Goal: Task Accomplishment & Management: Complete application form

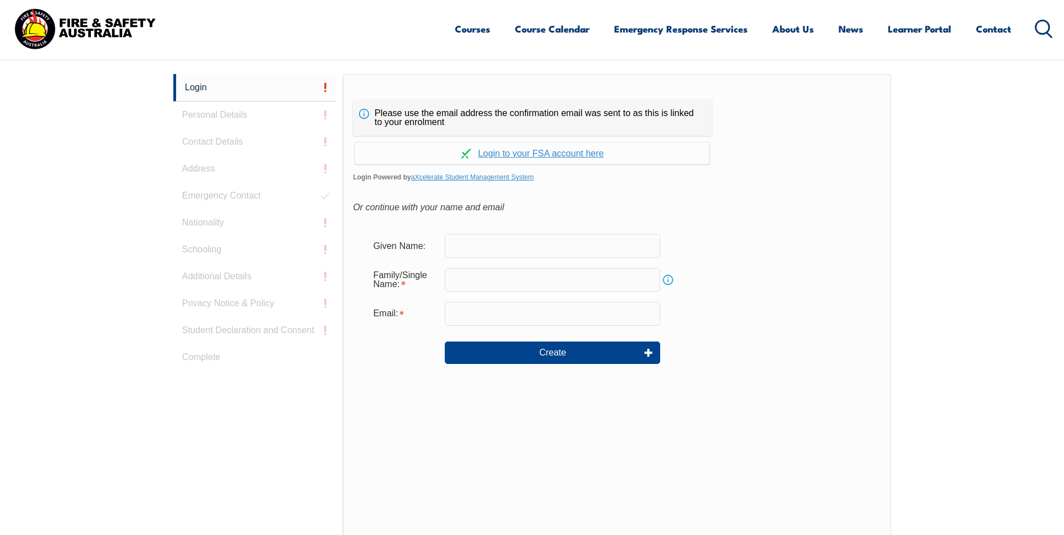
scroll to position [243, 0]
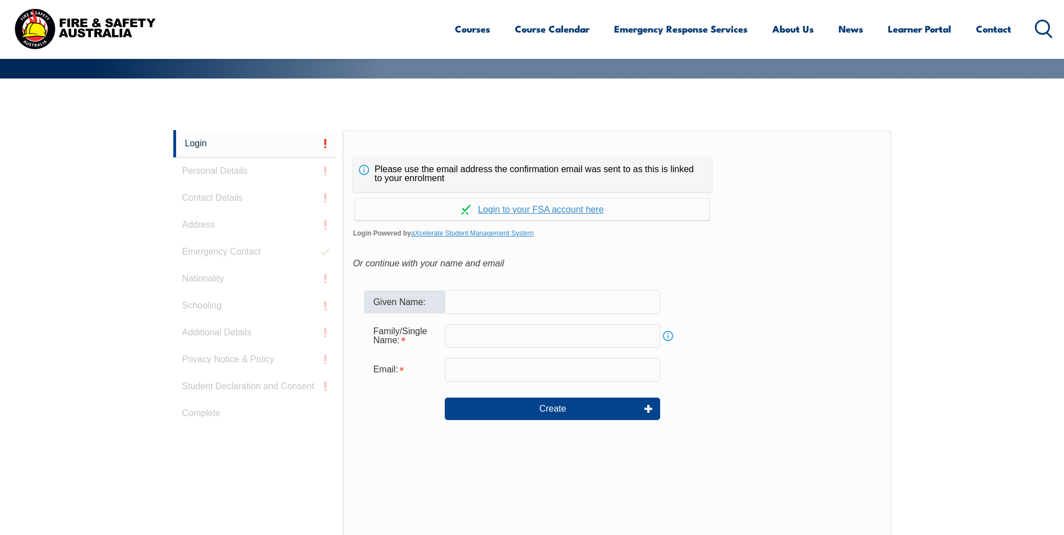
click at [506, 309] on input "text" at bounding box center [552, 302] width 215 height 24
type input "[PERSON_NAME]"
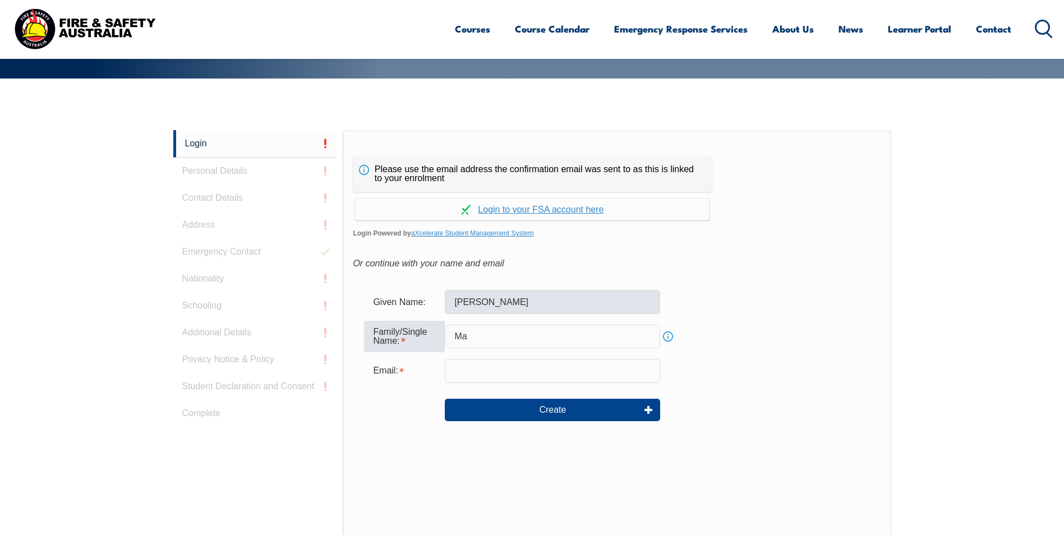
type input "M"
type input "[PERSON_NAME]"
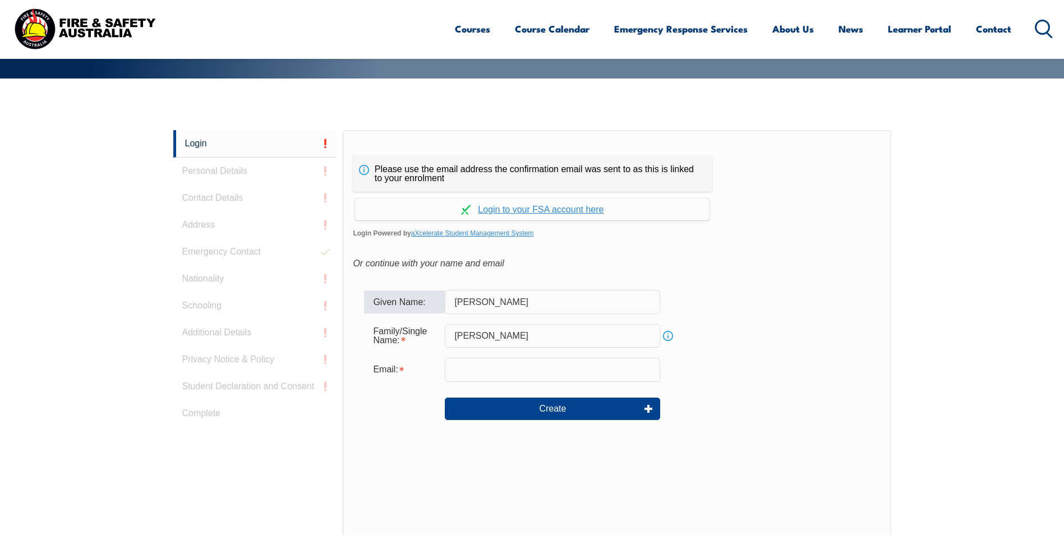
drag, startPoint x: 506, startPoint y: 309, endPoint x: 372, endPoint y: 308, distance: 134.6
click at [372, 308] on div "Given Name: Earl" at bounding box center [616, 302] width 505 height 24
type input "[GEOGRAPHIC_DATA]"
click at [374, 340] on div "Family/Single Name:" at bounding box center [404, 336] width 81 height 30
click at [666, 334] on link "Info" at bounding box center [668, 336] width 16 height 16
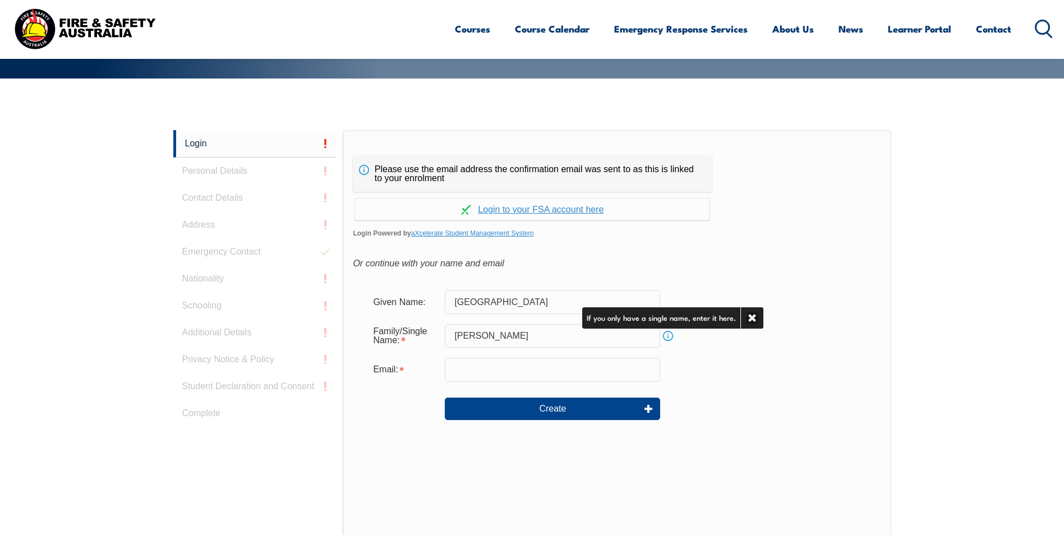
click at [592, 372] on input "email" at bounding box center [552, 370] width 215 height 24
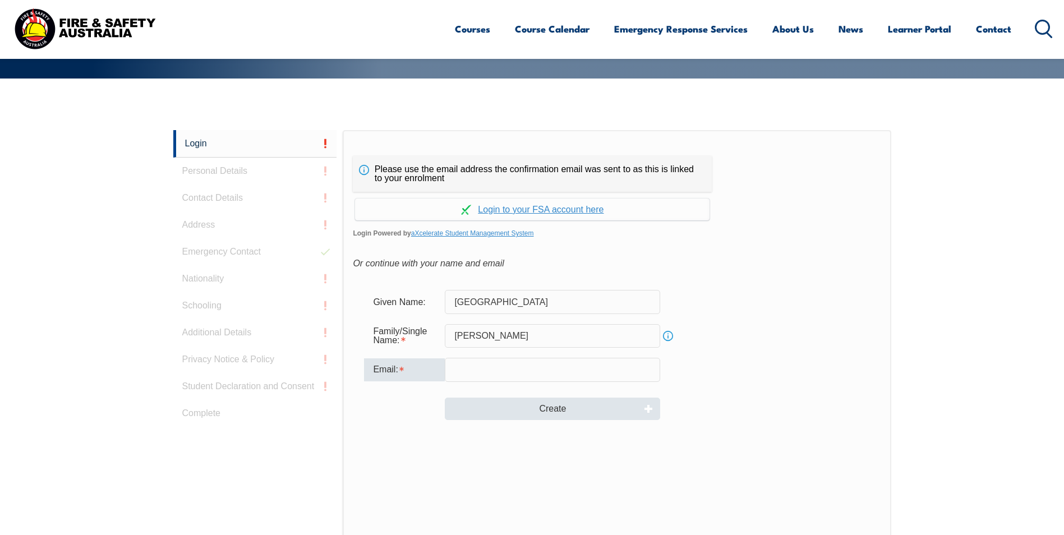
type input "[EMAIL_ADDRESS][DOMAIN_NAME]"
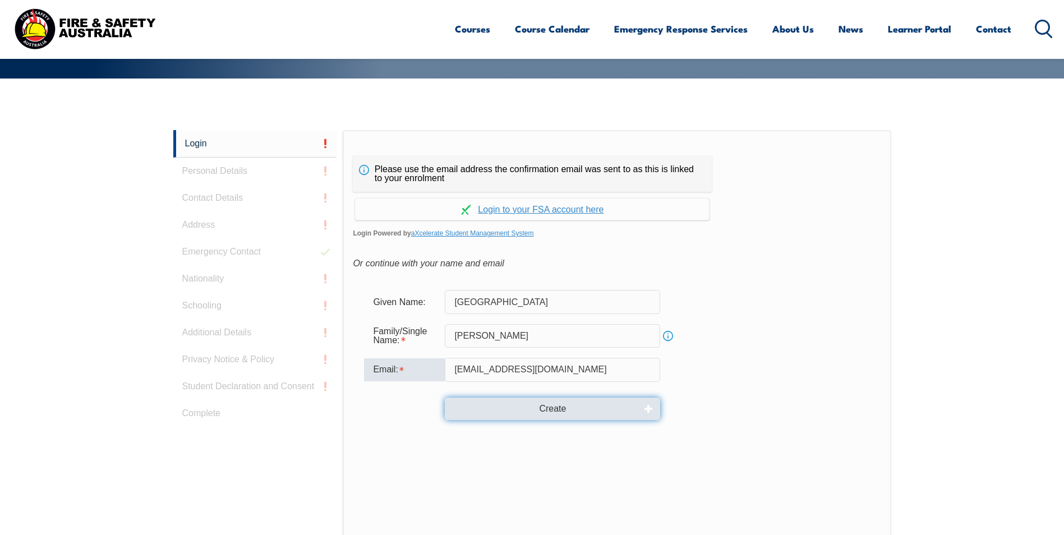
click at [482, 408] on button "Create" at bounding box center [552, 409] width 215 height 22
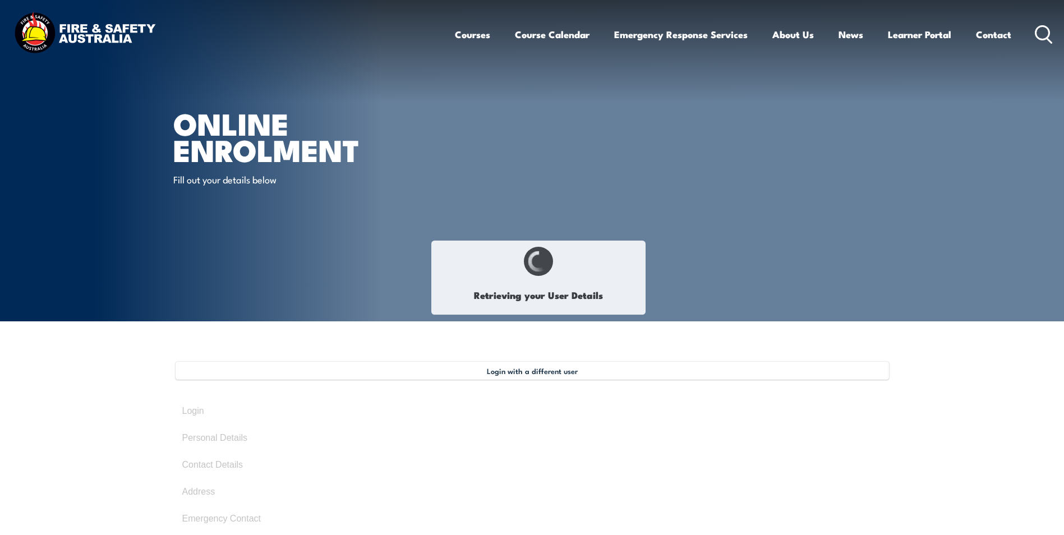
type input "[GEOGRAPHIC_DATA]"
type input "[PERSON_NAME]"
type input "[DATE]"
type input "D3XCT49GEV"
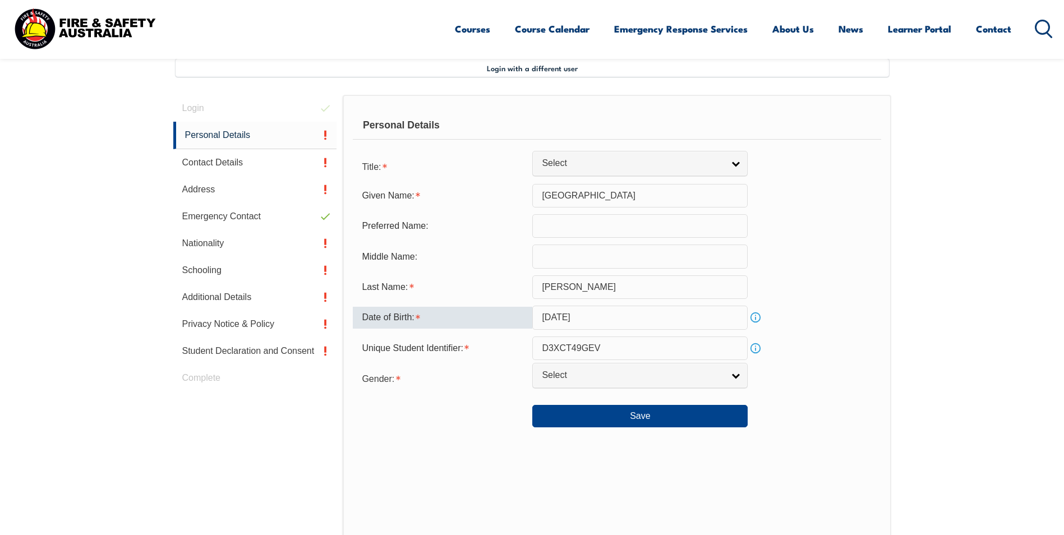
scroll to position [306, 0]
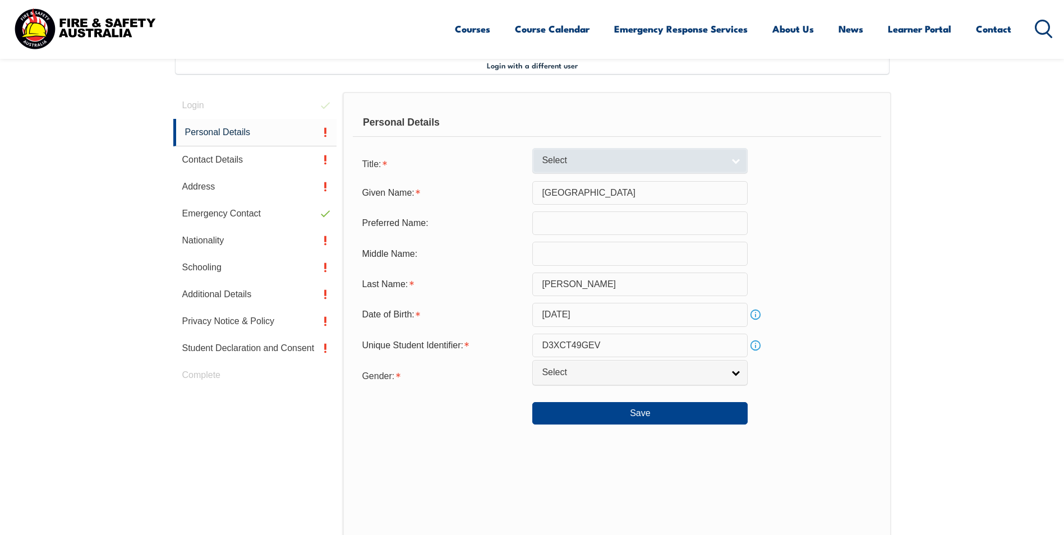
click at [618, 156] on span "Select" at bounding box center [633, 161] width 182 height 12
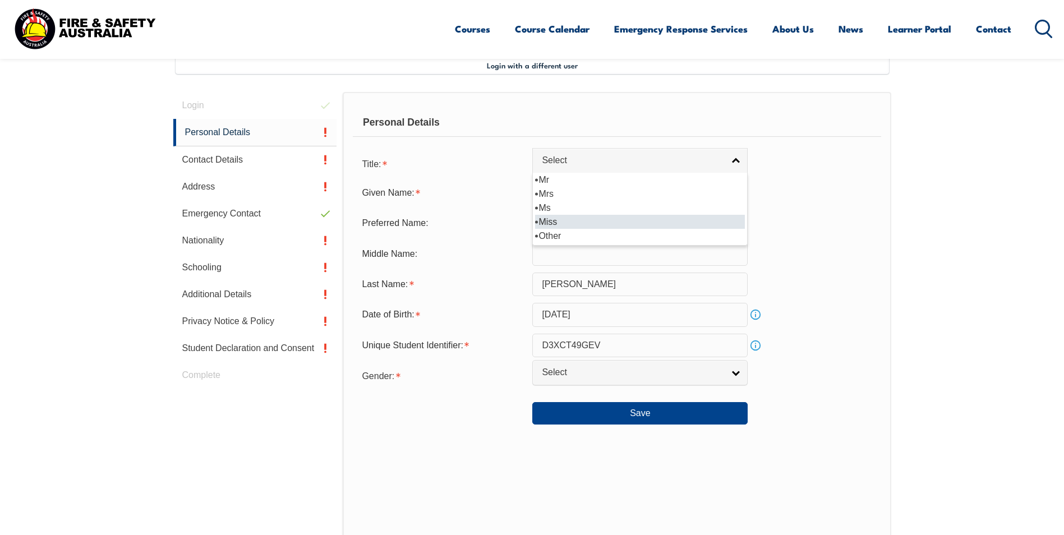
click at [579, 217] on li "Miss" at bounding box center [640, 222] width 210 height 14
select select "Miss"
click at [590, 218] on input "text" at bounding box center [639, 223] width 215 height 24
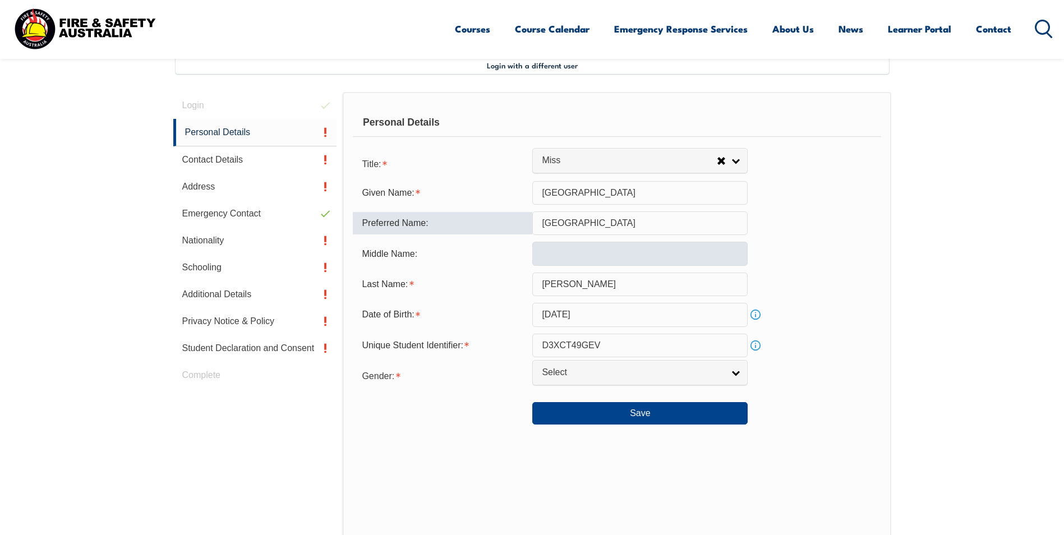
type input "[GEOGRAPHIC_DATA]"
click at [582, 257] on input "text" at bounding box center [639, 254] width 215 height 24
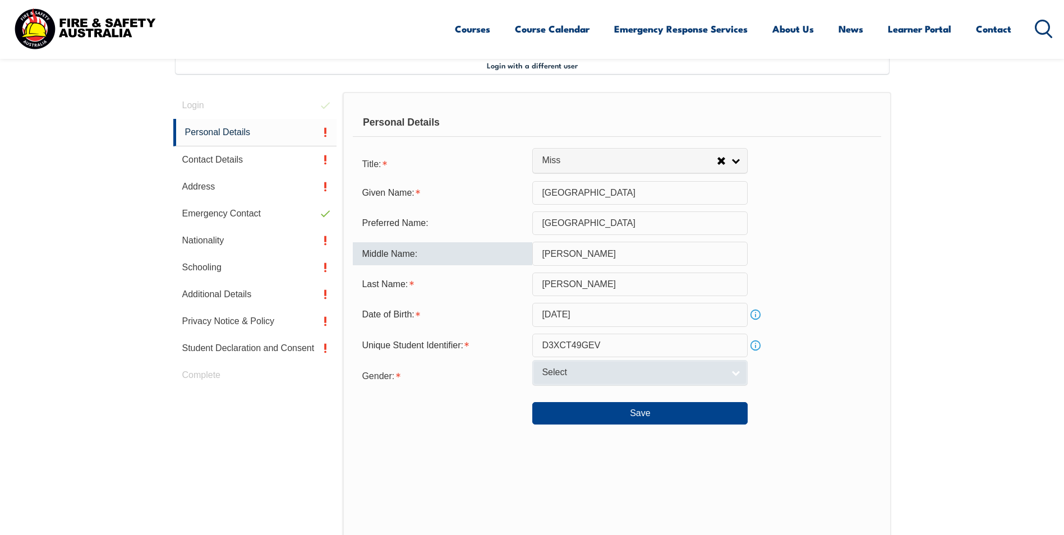
type input "[PERSON_NAME]"
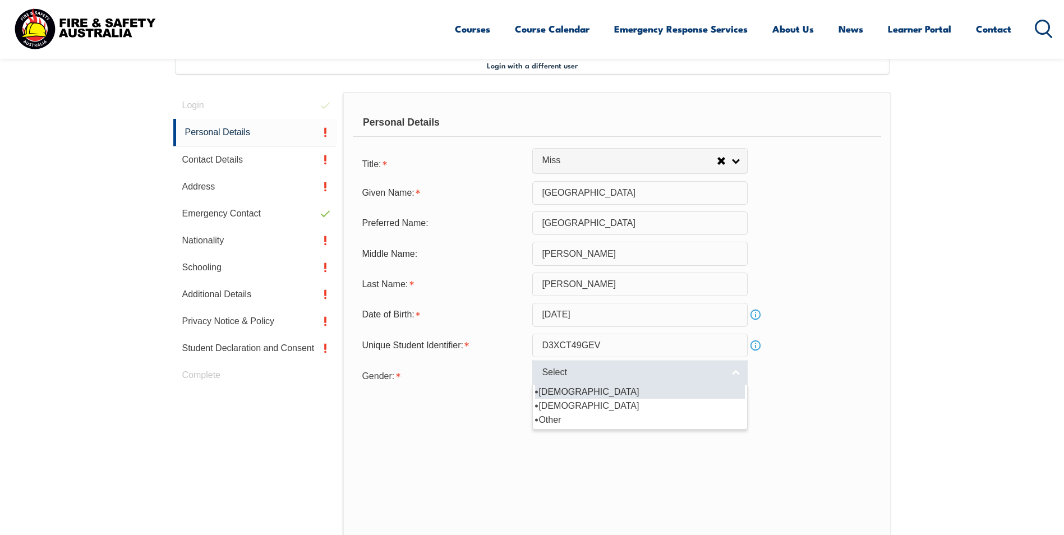
click at [660, 379] on link "Select" at bounding box center [639, 372] width 215 height 25
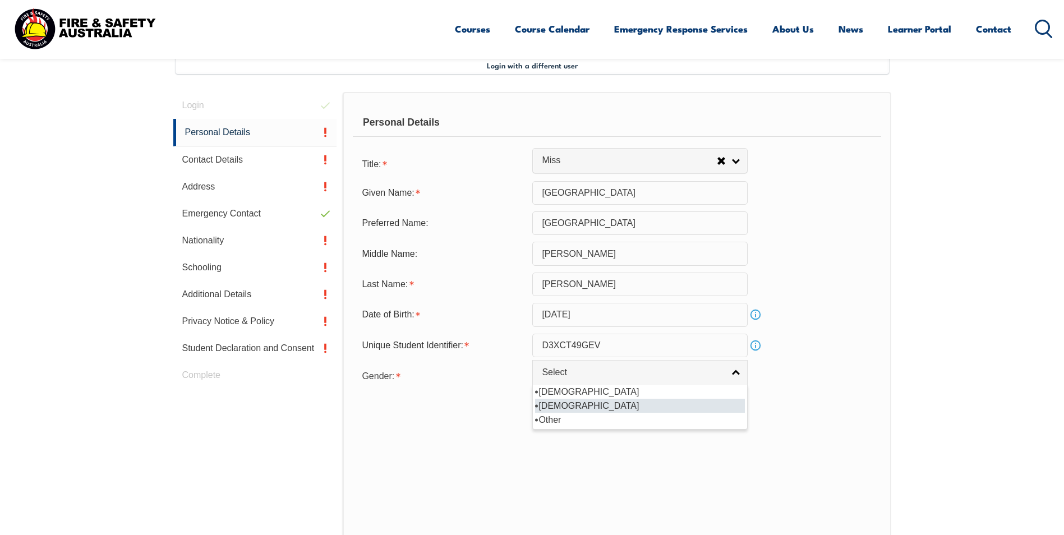
click at [603, 410] on li "[DEMOGRAPHIC_DATA]" at bounding box center [640, 406] width 210 height 14
select select "F"
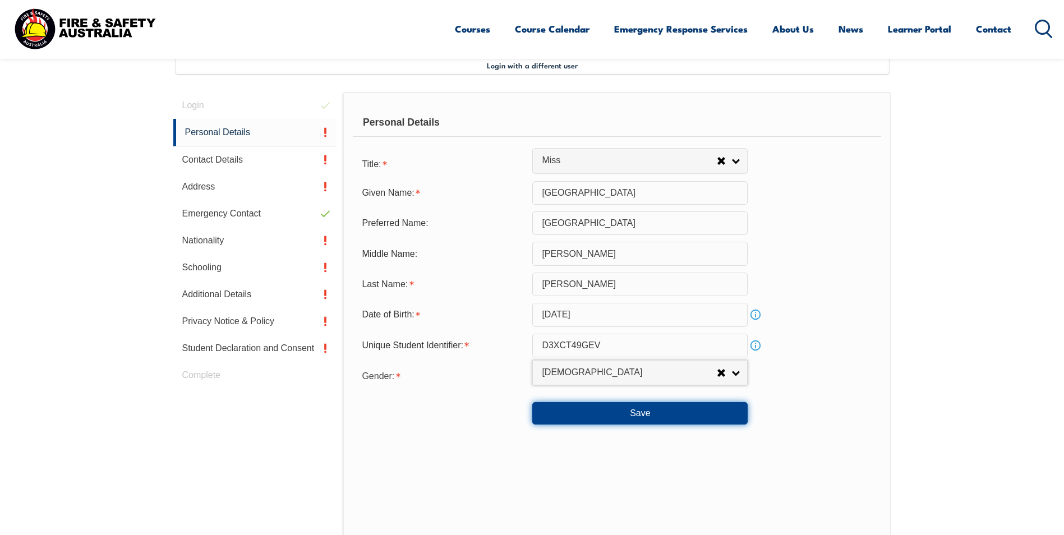
click at [588, 415] on button "Save" at bounding box center [639, 413] width 215 height 22
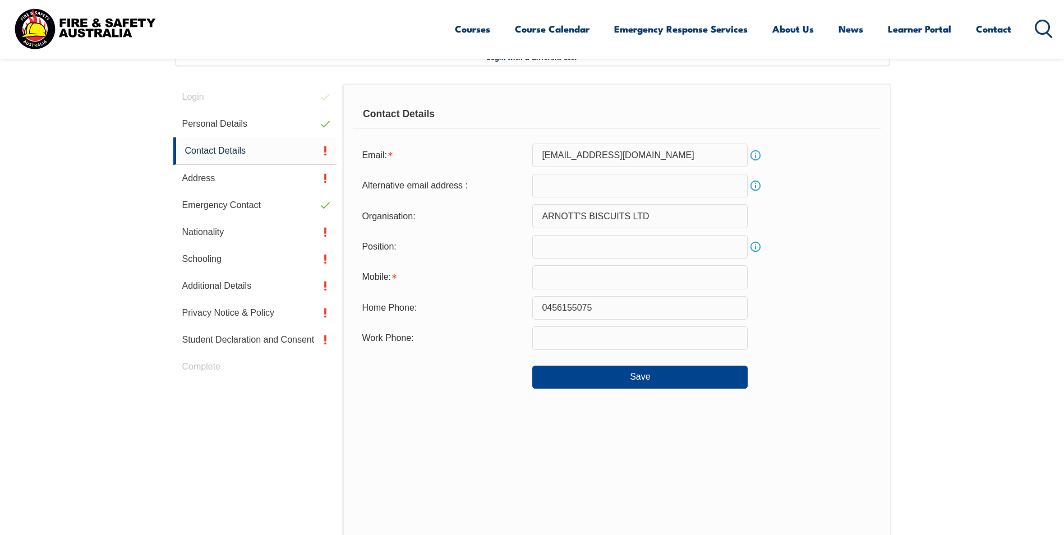
scroll to position [250, 0]
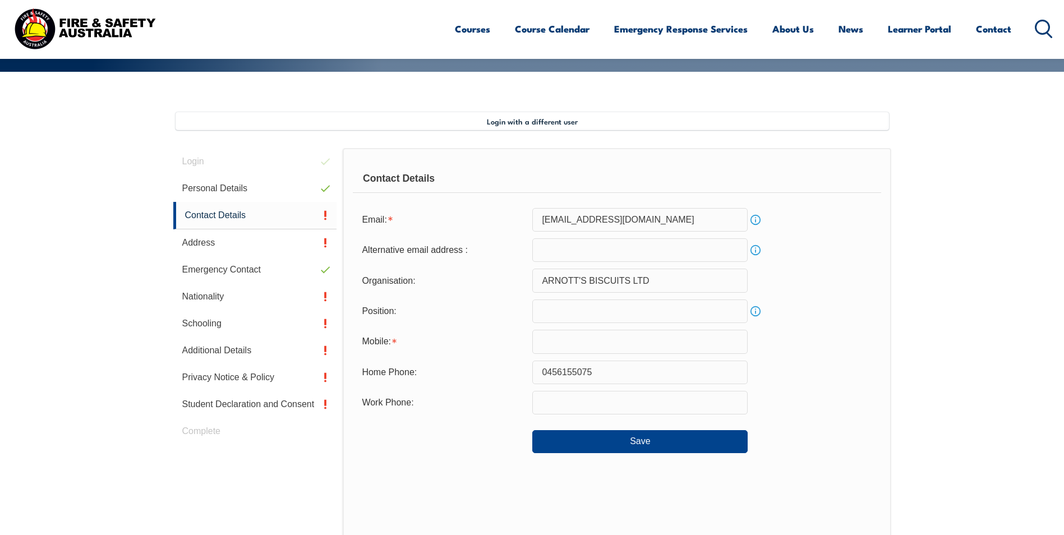
click at [617, 262] on form "Email: [EMAIL_ADDRESS][DOMAIN_NAME] Info Alternative email address : Info Organ…" at bounding box center [617, 330] width 528 height 245
click at [617, 261] on input "email" at bounding box center [639, 250] width 215 height 24
type input "[EMAIL_ADDRESS][DOMAIN_NAME]"
click at [804, 246] on div "Alternative email address : [EMAIL_ADDRESS][DOMAIN_NAME] Info" at bounding box center [617, 250] width 528 height 24
click at [755, 219] on link "Info" at bounding box center [756, 220] width 16 height 16
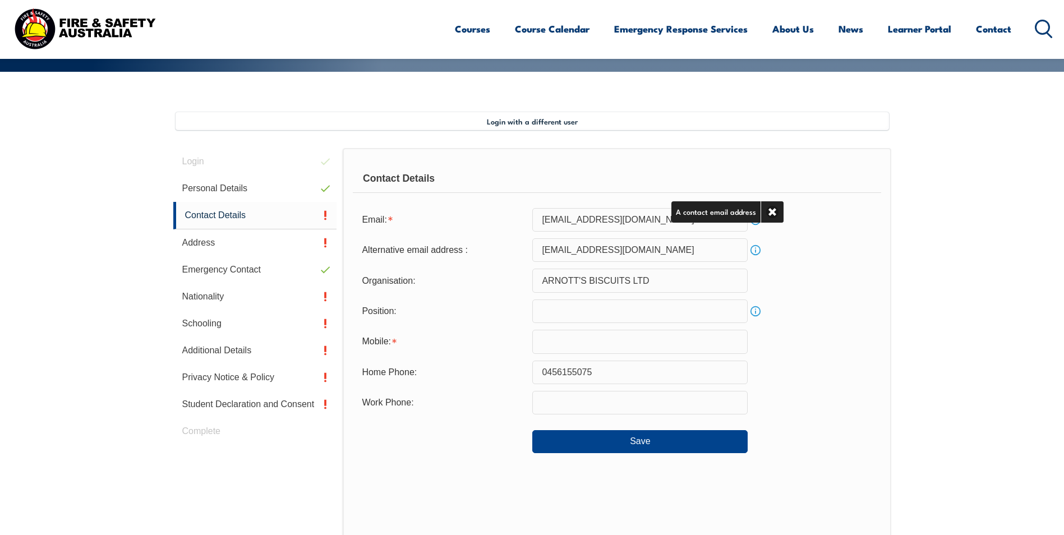
click at [750, 248] on link "Info" at bounding box center [756, 250] width 16 height 16
click at [775, 266] on form "Email: [EMAIL_ADDRESS][DOMAIN_NAME] Info Alternative email address : [EMAIL_ADD…" at bounding box center [617, 330] width 528 height 245
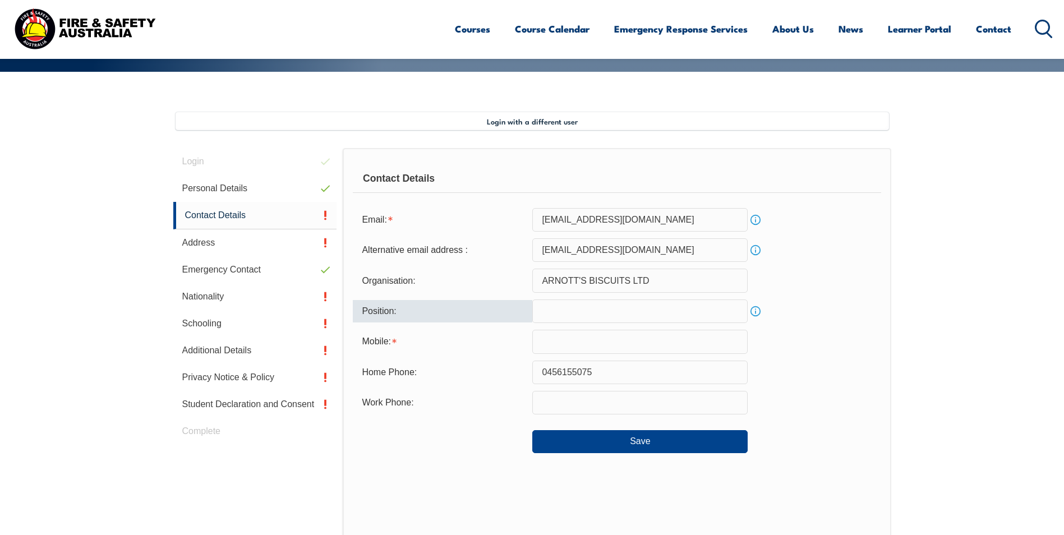
drag, startPoint x: 565, startPoint y: 323, endPoint x: 581, endPoint y: 319, distance: 16.9
click at [565, 323] on input "text" at bounding box center [639, 311] width 215 height 24
type input "HSE Advisor"
click at [809, 320] on div "Position: HSE Advisor Info" at bounding box center [617, 311] width 528 height 24
click at [758, 313] on link "Info" at bounding box center [756, 311] width 16 height 16
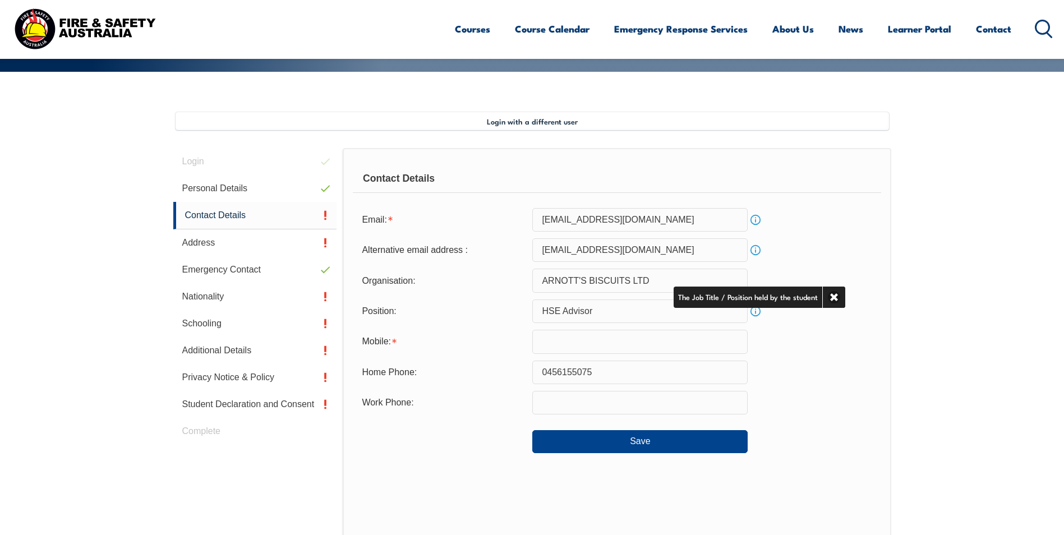
click at [787, 340] on div "Mobile:" at bounding box center [617, 342] width 528 height 24
click at [635, 347] on input "text" at bounding box center [639, 342] width 215 height 24
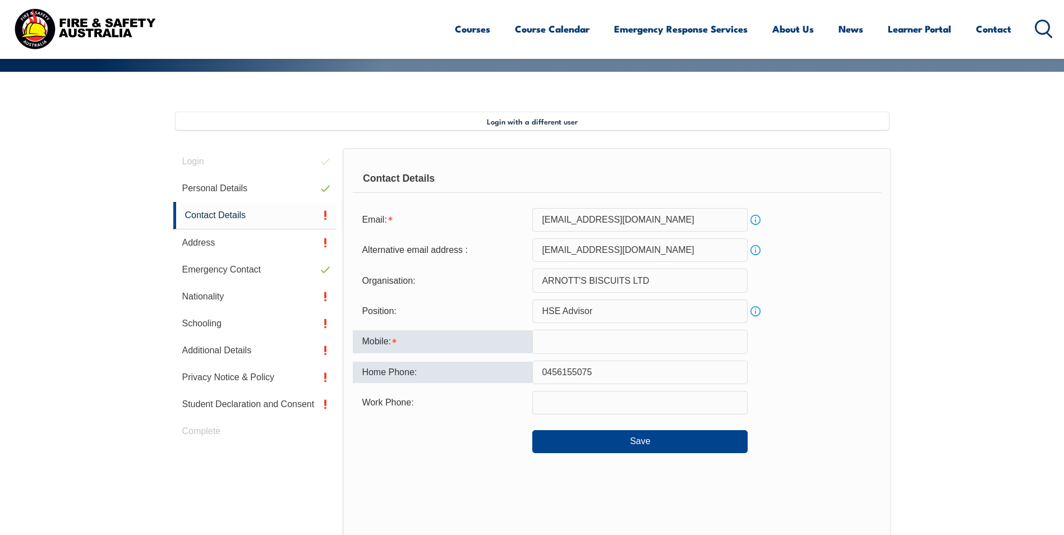
drag, startPoint x: 434, startPoint y: 361, endPoint x: 457, endPoint y: 361, distance: 23.0
click at [434, 362] on div "Home Phone:" at bounding box center [442, 372] width 179 height 21
drag, startPoint x: 630, startPoint y: 374, endPoint x: 430, endPoint y: 386, distance: 200.6
click at [438, 386] on form "Email: [EMAIL_ADDRESS][DOMAIN_NAME] Info Alternative email address : [EMAIL_ADD…" at bounding box center [617, 330] width 528 height 245
click at [562, 340] on input "text" at bounding box center [639, 342] width 215 height 24
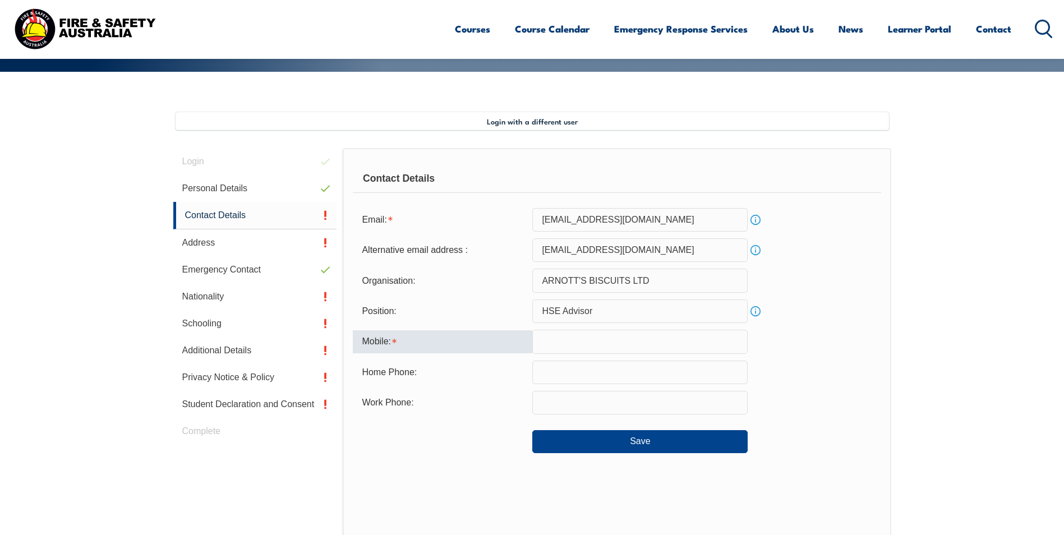
paste input "0456155075"
type input "0456155075"
click at [538, 373] on input "text" at bounding box center [639, 373] width 215 height 24
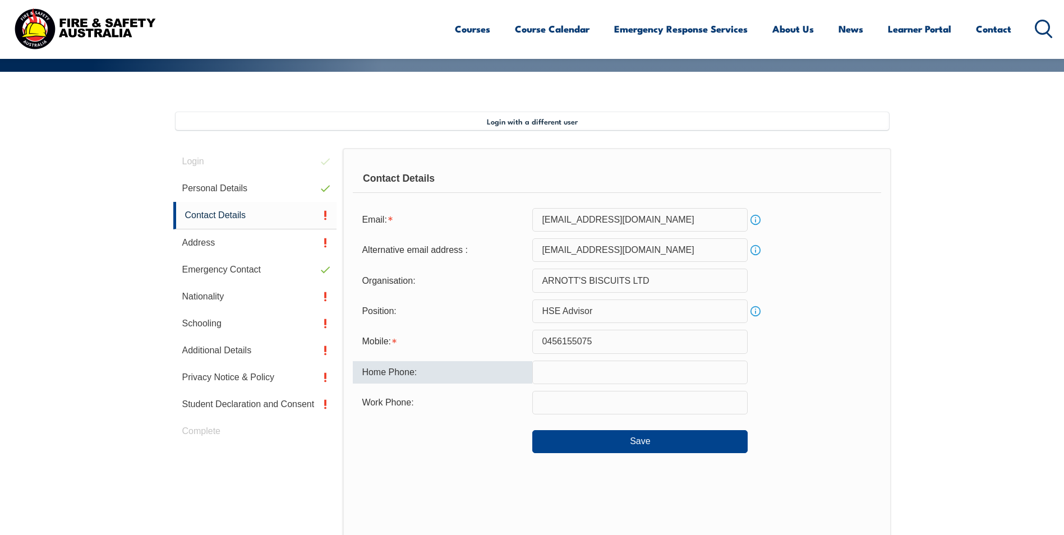
type input "7"
click at [526, 377] on div "Home Phone:" at bounding box center [442, 372] width 179 height 22
click at [547, 375] on input "0884074271" at bounding box center [639, 373] width 215 height 24
drag, startPoint x: 550, startPoint y: 374, endPoint x: 525, endPoint y: 374, distance: 25.2
click at [525, 374] on div "Home Phone: [PHONE_NUMBER]" at bounding box center [617, 373] width 528 height 24
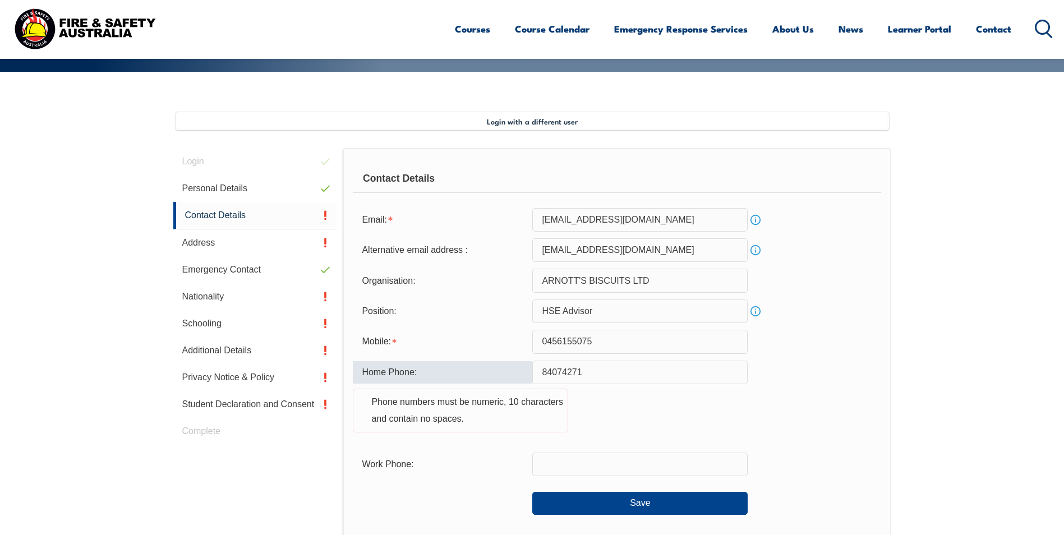
click at [791, 370] on div "Home Phone: 84074271 Phone numbers must be numeric, 10 characters and contain n…" at bounding box center [617, 403] width 528 height 85
click at [537, 376] on input "84074271" at bounding box center [639, 373] width 215 height 24
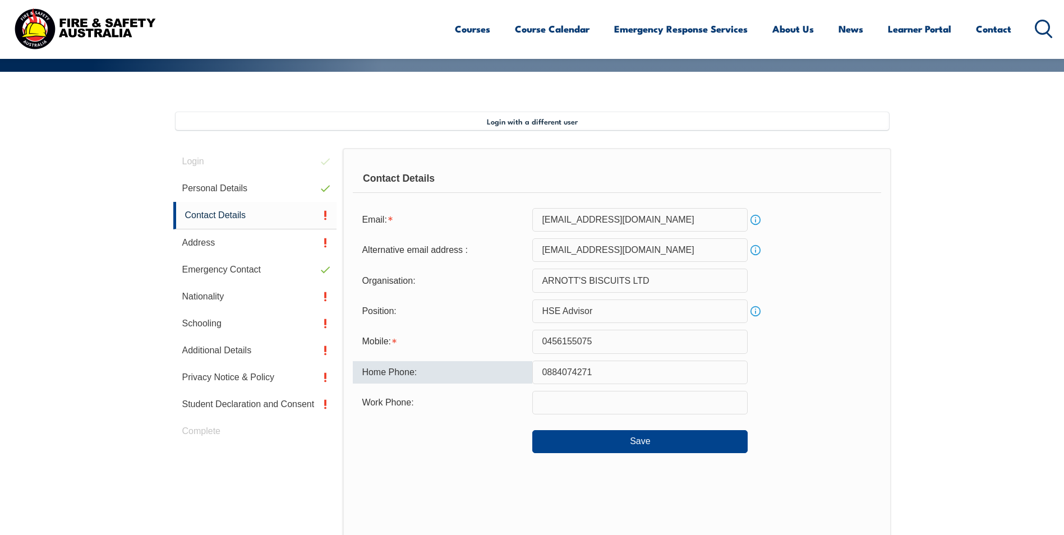
type input "0884074271"
click at [780, 361] on div "Home Phone: [PHONE_NUMBER]" at bounding box center [617, 373] width 528 height 24
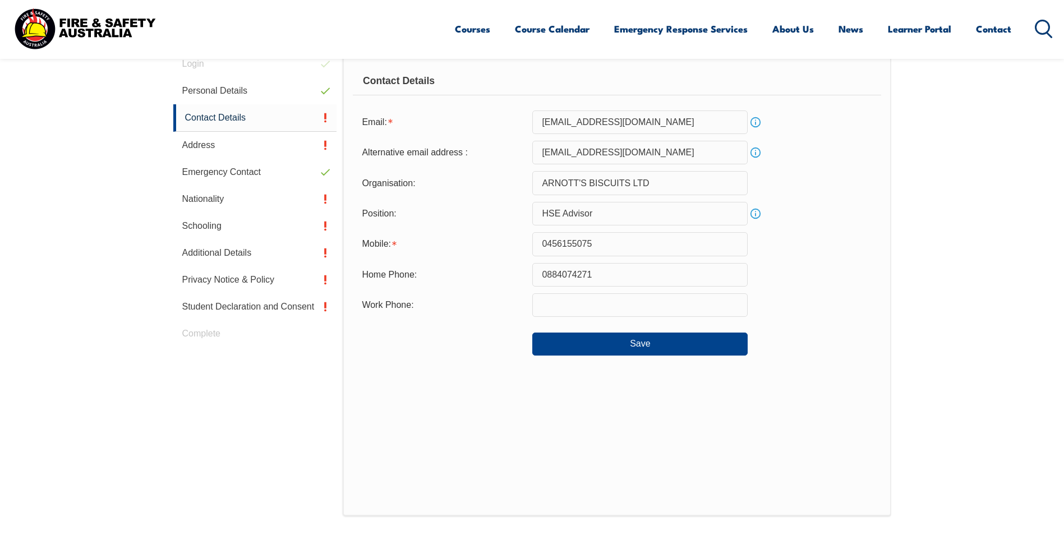
scroll to position [362, 0]
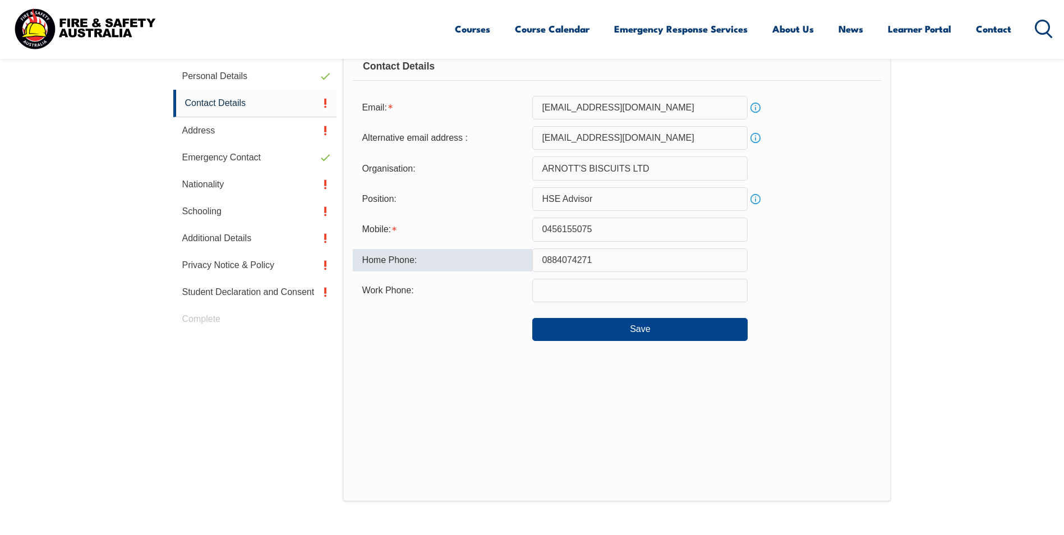
drag, startPoint x: 622, startPoint y: 265, endPoint x: 504, endPoint y: 279, distance: 118.5
click at [505, 279] on form "Email: [EMAIL_ADDRESS][DOMAIN_NAME] Info Alternative email address : [EMAIL_ADD…" at bounding box center [617, 218] width 528 height 245
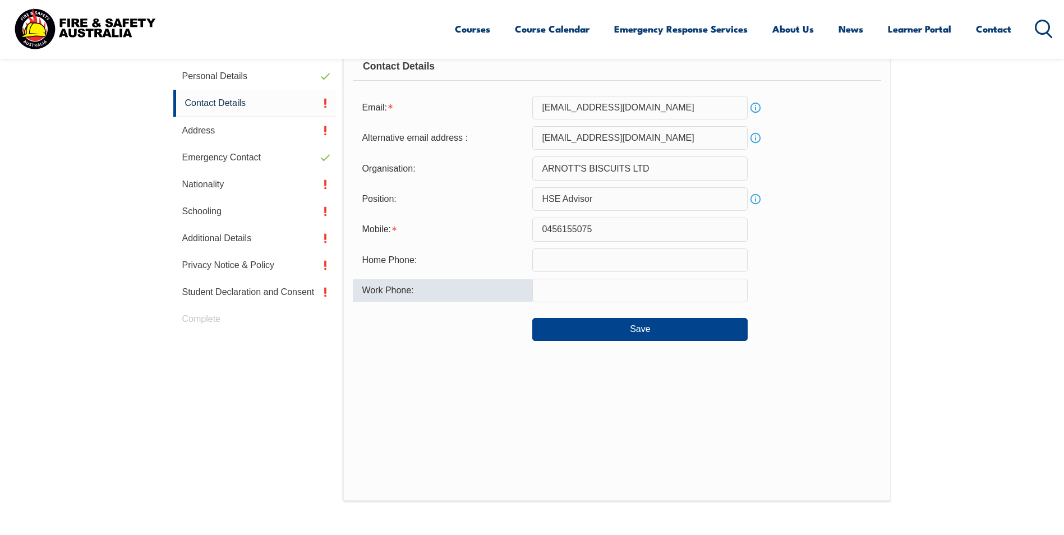
click at [557, 296] on input "text" at bounding box center [639, 291] width 215 height 24
paste input "0884074271"
type input "0884074271"
drag, startPoint x: 886, startPoint y: 390, endPoint x: 923, endPoint y: 382, distance: 38.0
click at [886, 390] on div "Contact Details Email: [EMAIL_ADDRESS][DOMAIN_NAME] Info Alternative email addr…" at bounding box center [617, 268] width 548 height 465
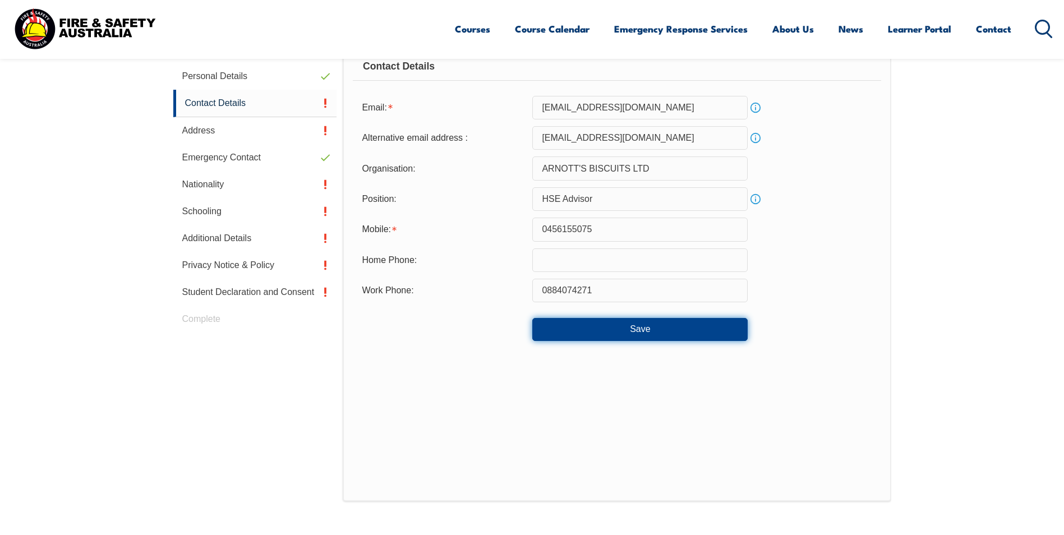
click at [656, 334] on button "Save" at bounding box center [639, 329] width 215 height 22
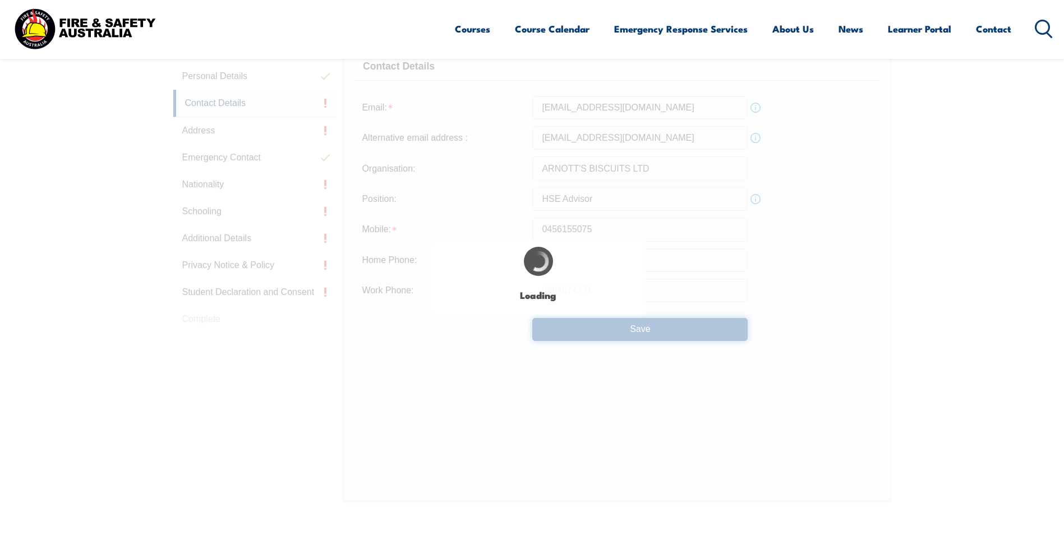
type input "0456155075"
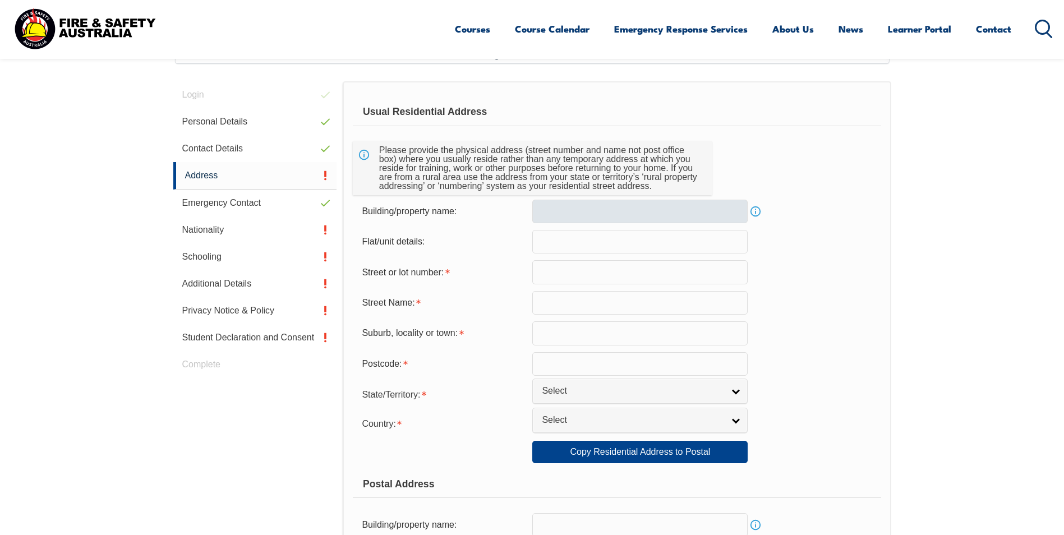
scroll to position [306, 0]
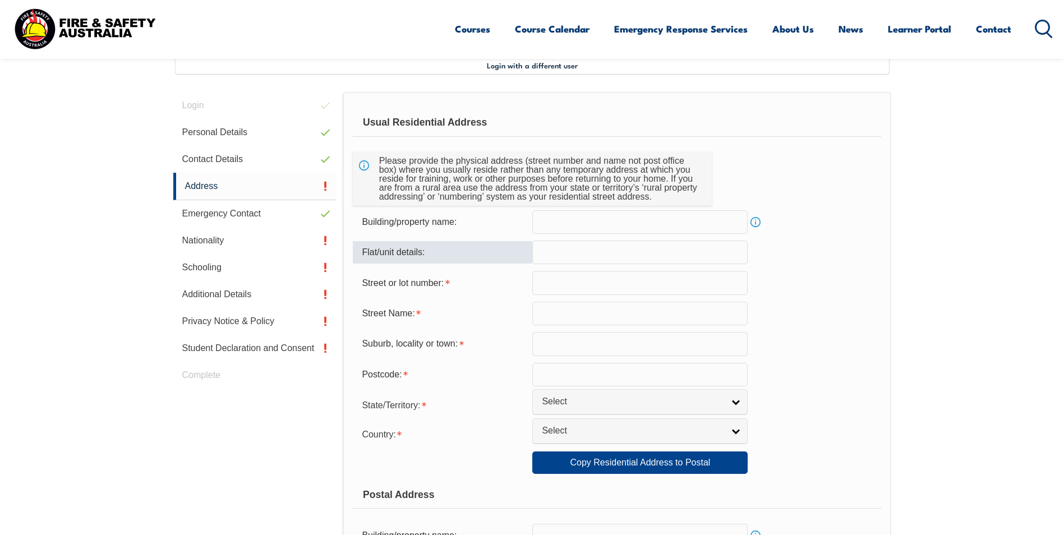
click at [571, 253] on input "text" at bounding box center [639, 253] width 215 height 24
type input "1"
type input "Unit 1"
click at [580, 279] on input "text" at bounding box center [639, 283] width 215 height 24
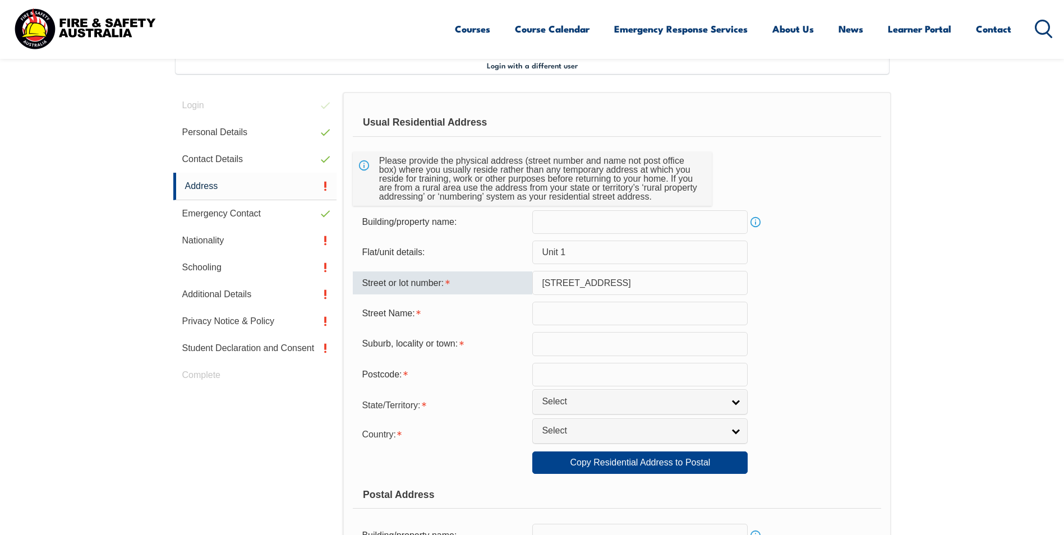
drag, startPoint x: 610, startPoint y: 280, endPoint x: 555, endPoint y: 284, distance: 54.5
click at [555, 284] on input "[STREET_ADDRESS]" at bounding box center [639, 283] width 215 height 24
type input "36"
click at [541, 309] on input "text" at bounding box center [639, 314] width 215 height 24
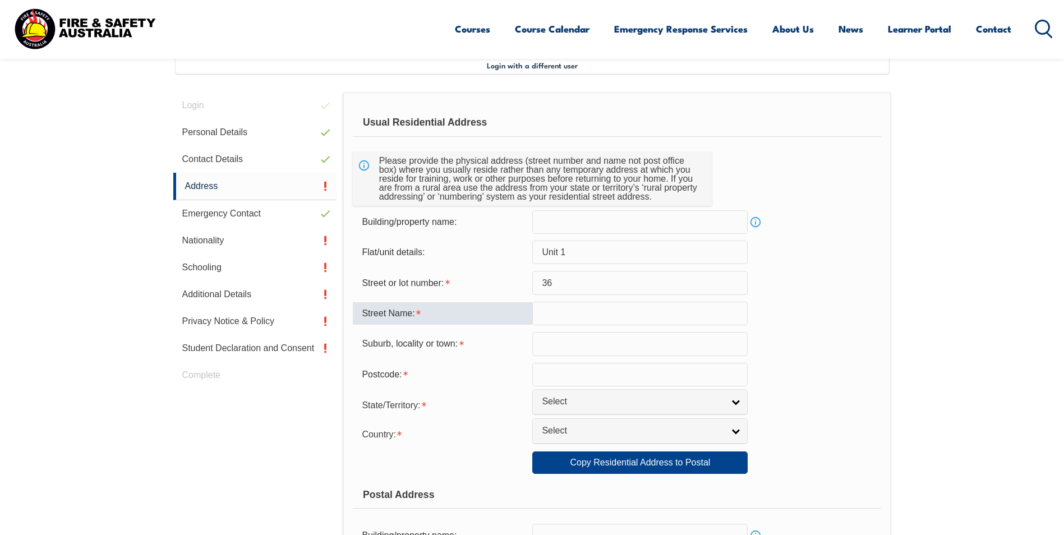
paste input "Mortimer st"
type input "Mortimer st"
click at [584, 292] on input "36" at bounding box center [639, 283] width 215 height 24
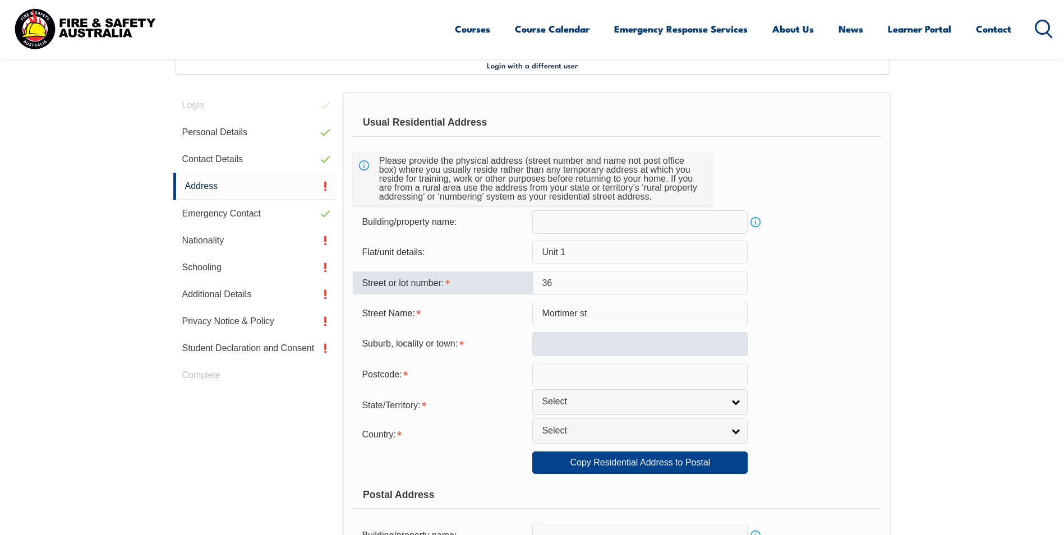
type input "36"
click at [561, 342] on input "text" at bounding box center [639, 344] width 215 height 24
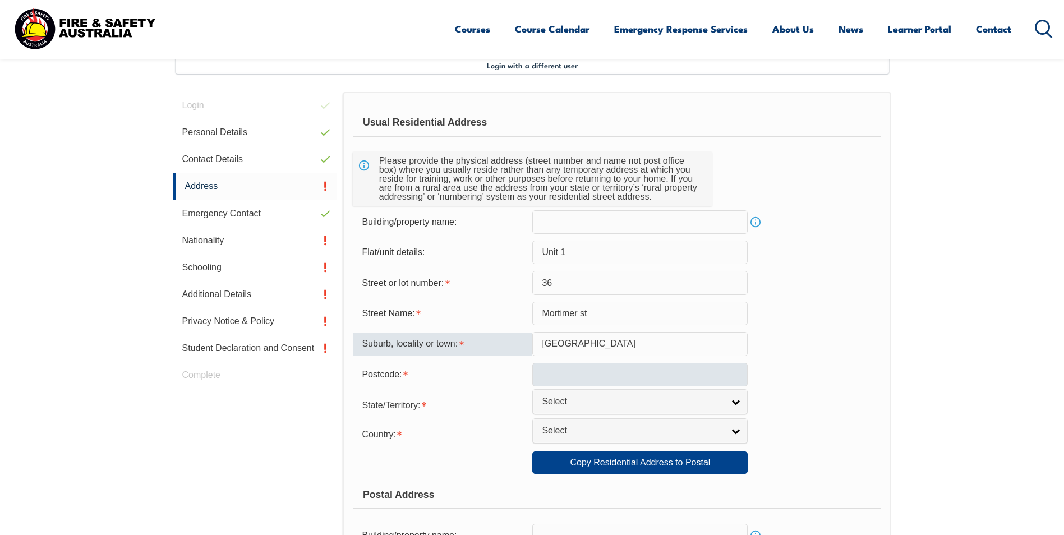
type input "[GEOGRAPHIC_DATA]"
click at [590, 377] on input "text" at bounding box center [639, 375] width 215 height 24
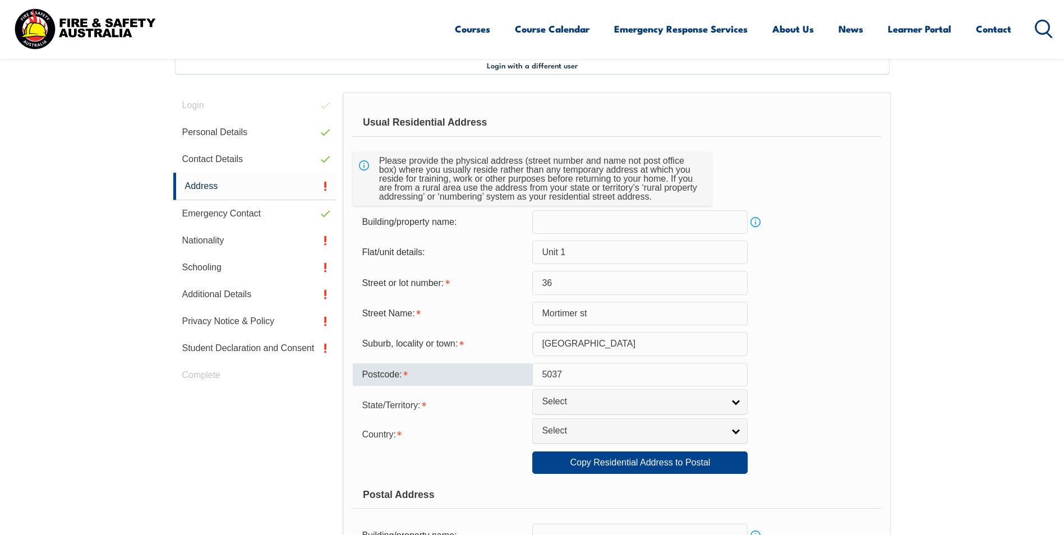
type input "5037"
click at [468, 382] on div "Postcode:" at bounding box center [442, 374] width 179 height 21
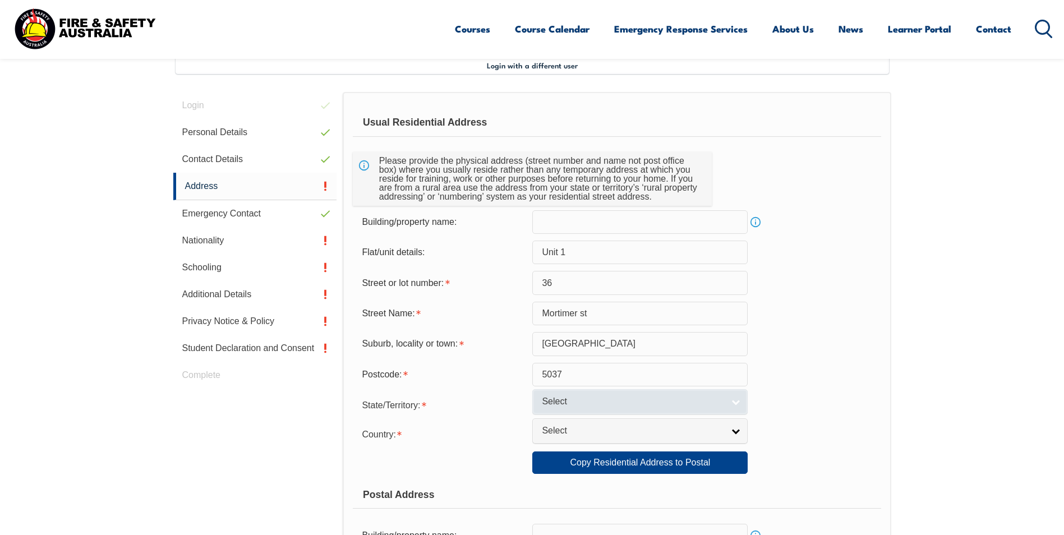
click at [548, 402] on span "Select" at bounding box center [633, 402] width 182 height 12
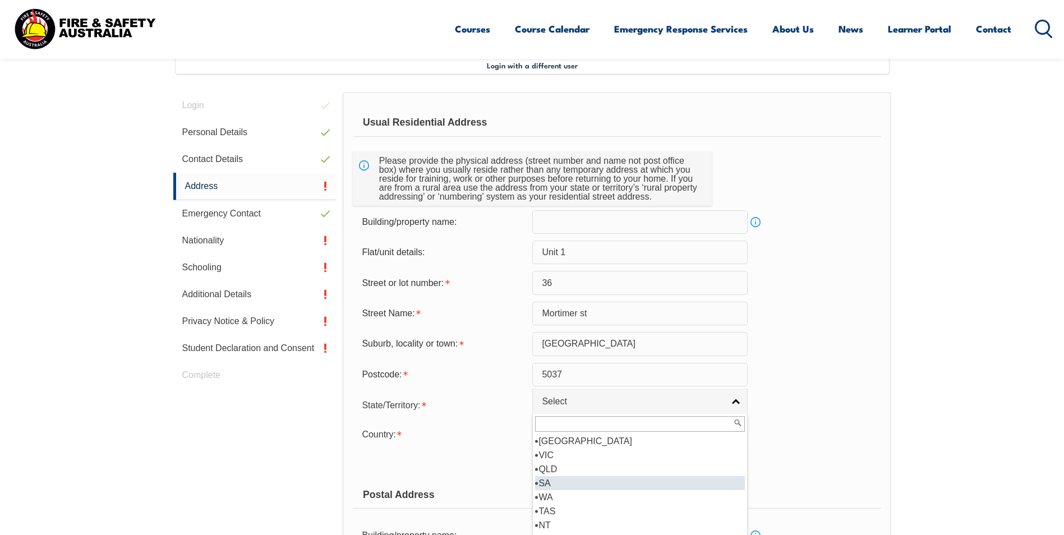
click at [573, 484] on li "SA" at bounding box center [640, 483] width 210 height 14
select select "SA"
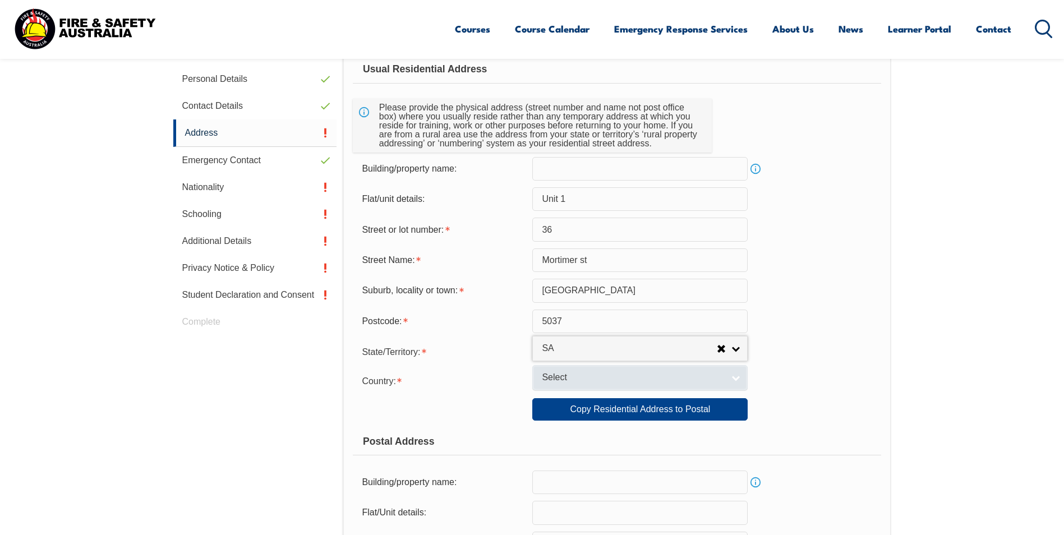
scroll to position [362, 0]
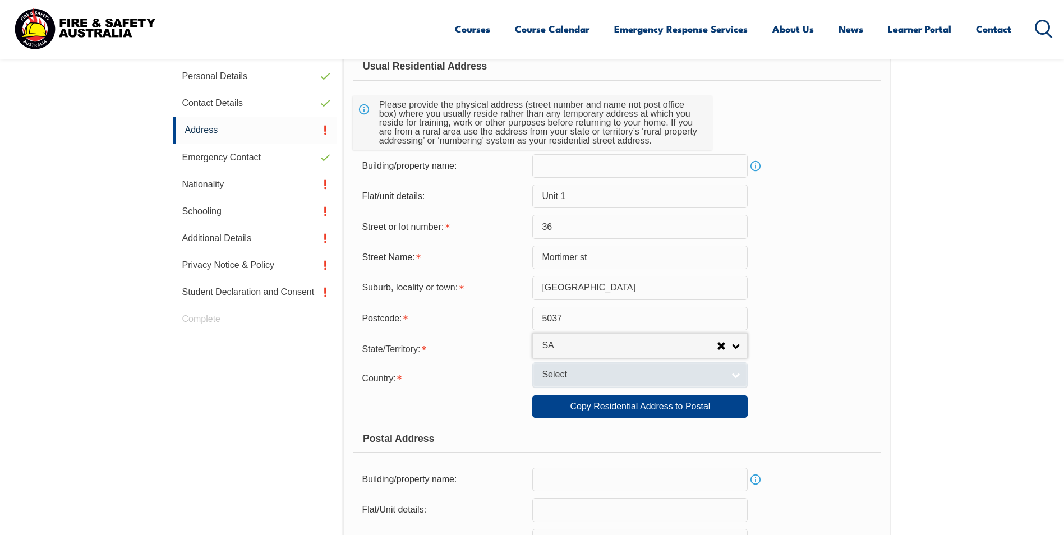
click at [597, 376] on span "Select" at bounding box center [633, 375] width 182 height 12
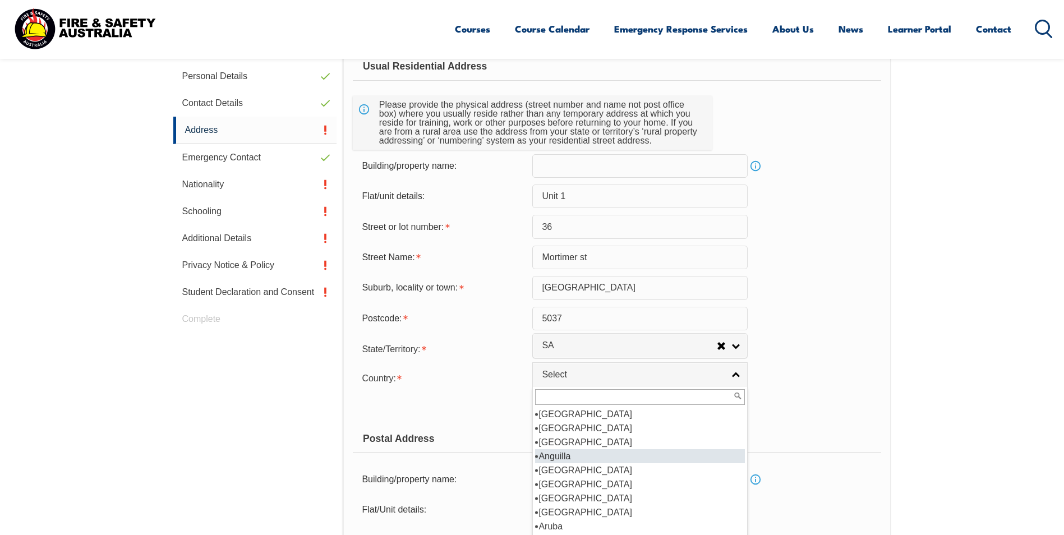
scroll to position [0, 0]
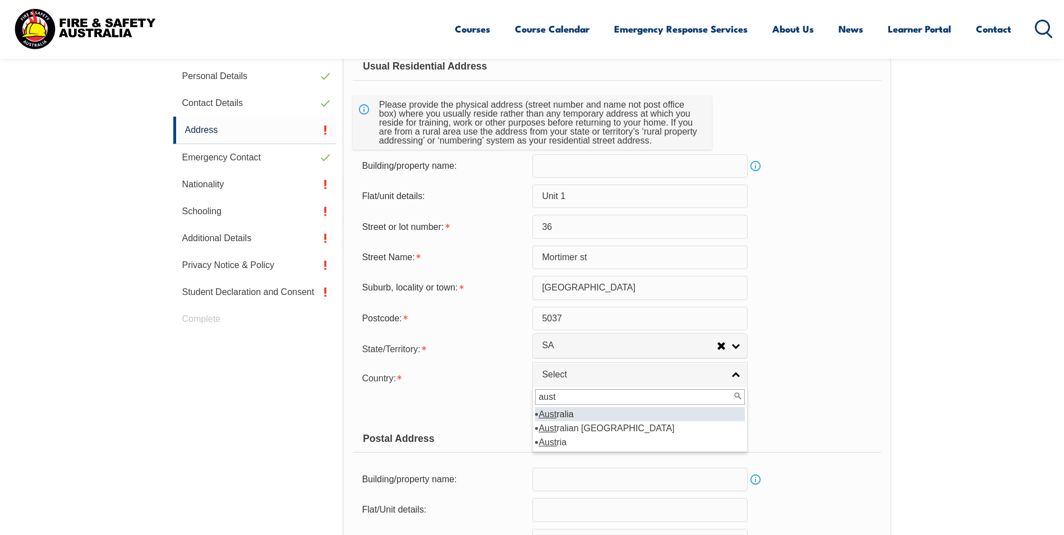
type input "aust"
click at [616, 416] on li "Aust ralia" at bounding box center [640, 414] width 210 height 14
select select "1101"
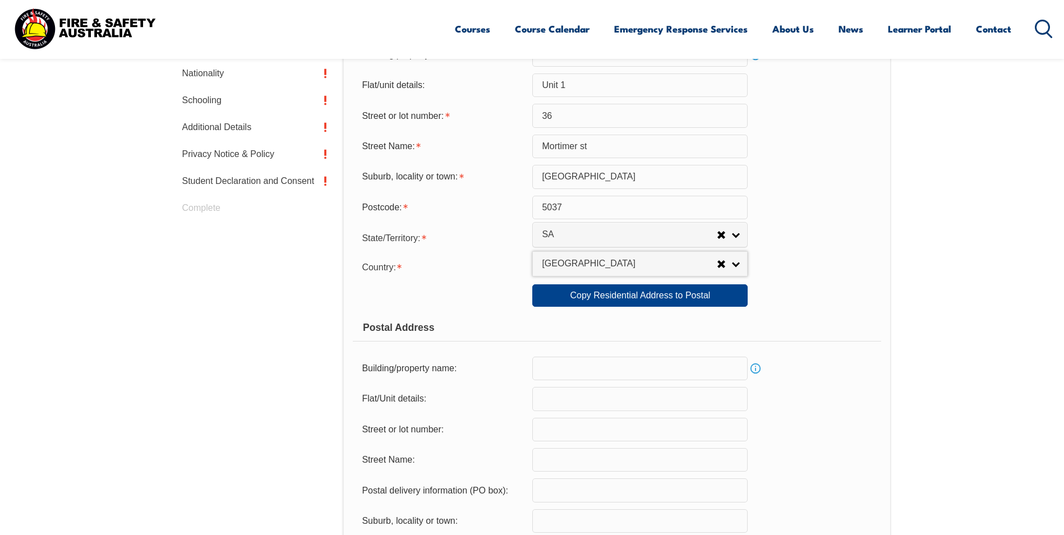
scroll to position [474, 0]
click at [670, 303] on link "Copy Residential Address to Postal" at bounding box center [639, 294] width 215 height 22
type input "Unit 1"
type input "36"
type input "Mortimer st"
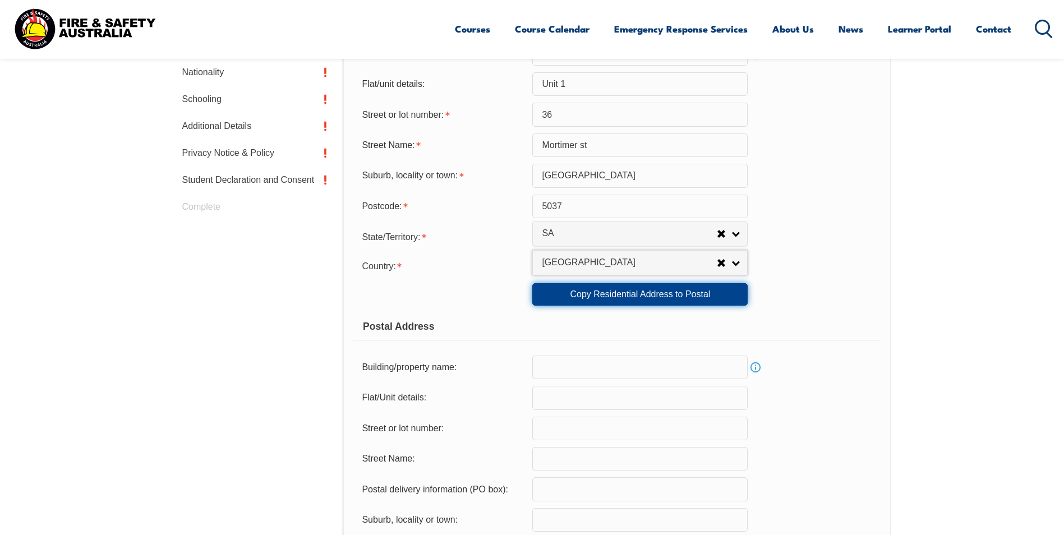
type input "[GEOGRAPHIC_DATA]"
select select "SA"
type input "5037"
select select "1101"
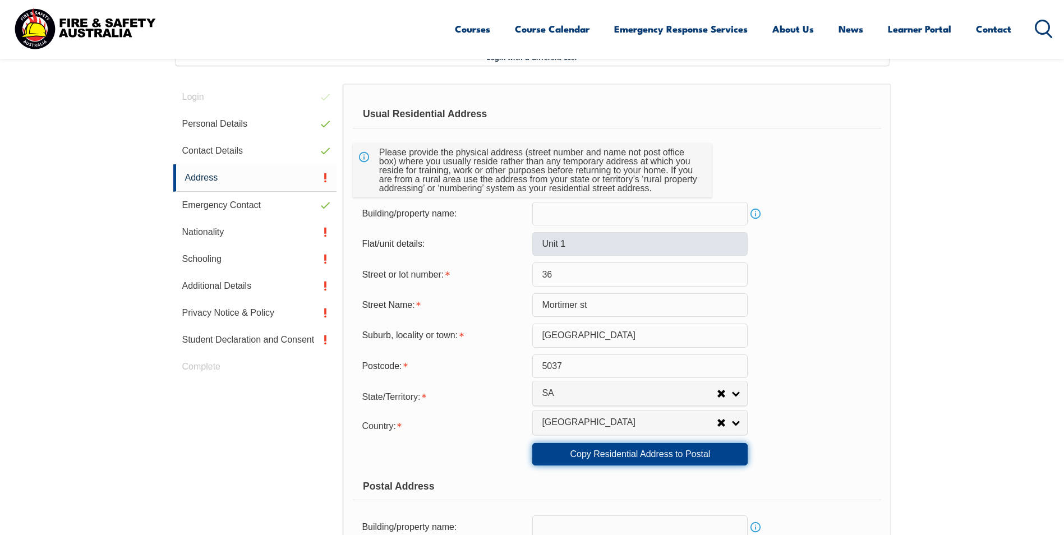
scroll to position [306, 0]
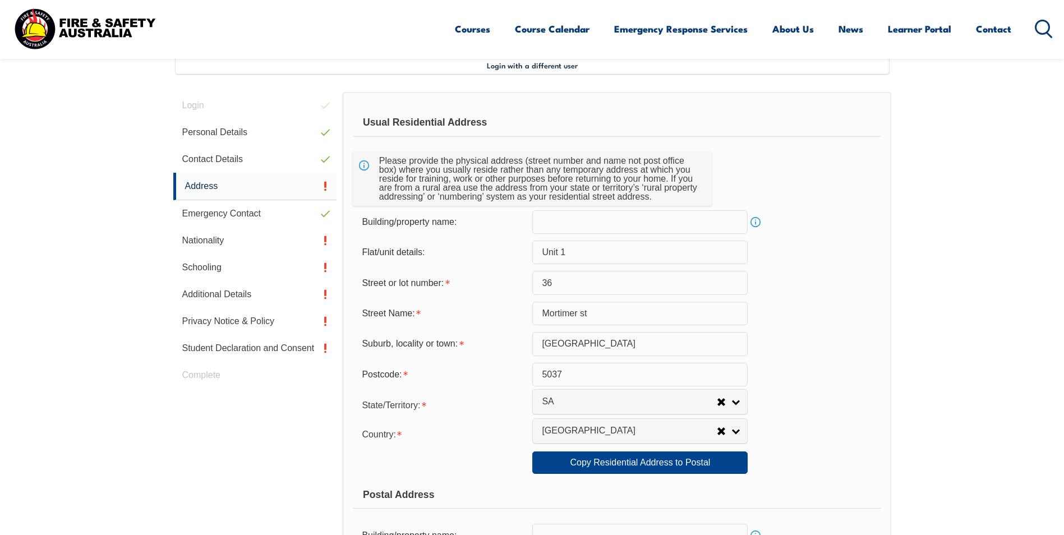
click at [754, 222] on link "Info" at bounding box center [756, 222] width 16 height 16
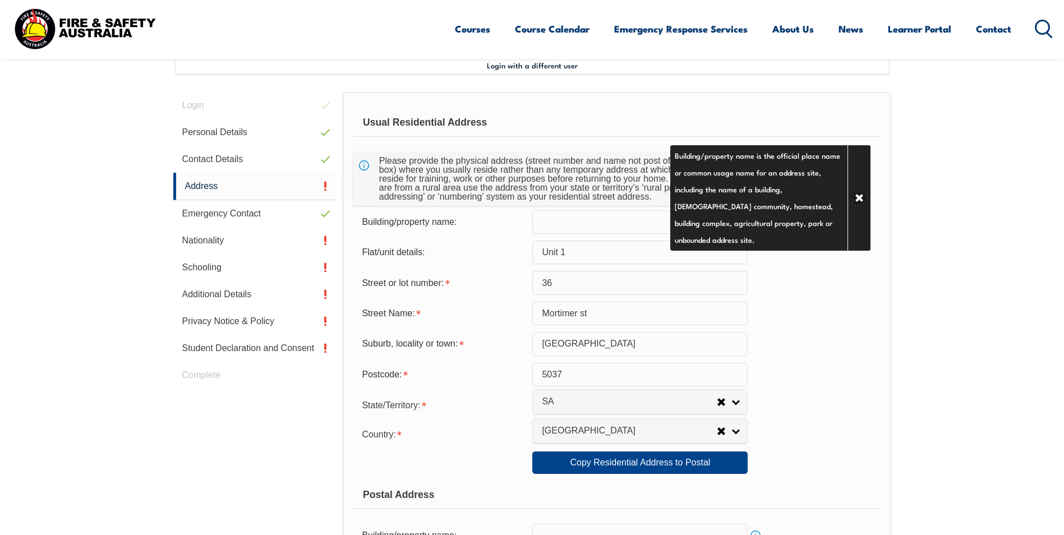
click at [815, 268] on form "Usual Residential Address Please provide the physical address (street number an…" at bounding box center [617, 468] width 528 height 718
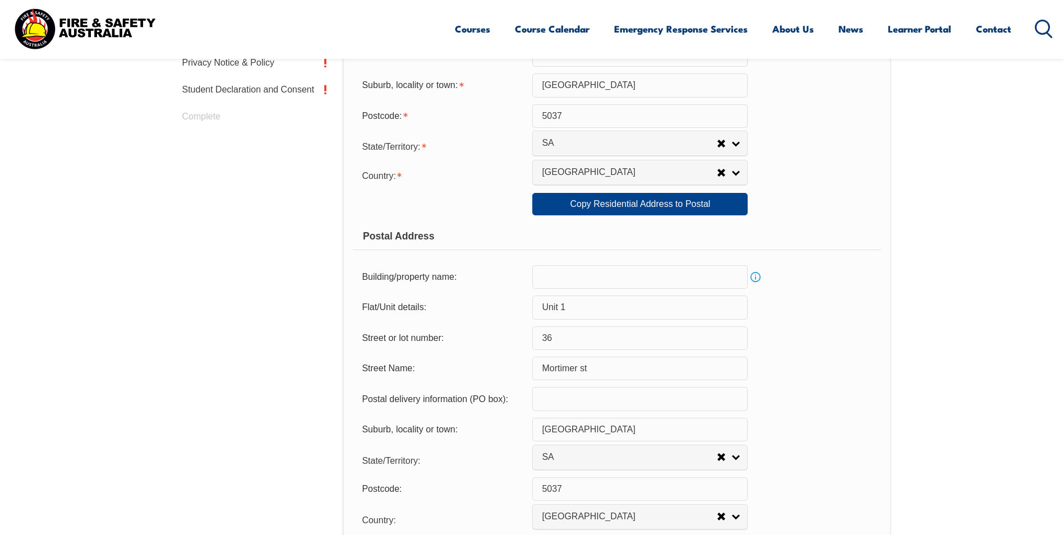
scroll to position [698, 0]
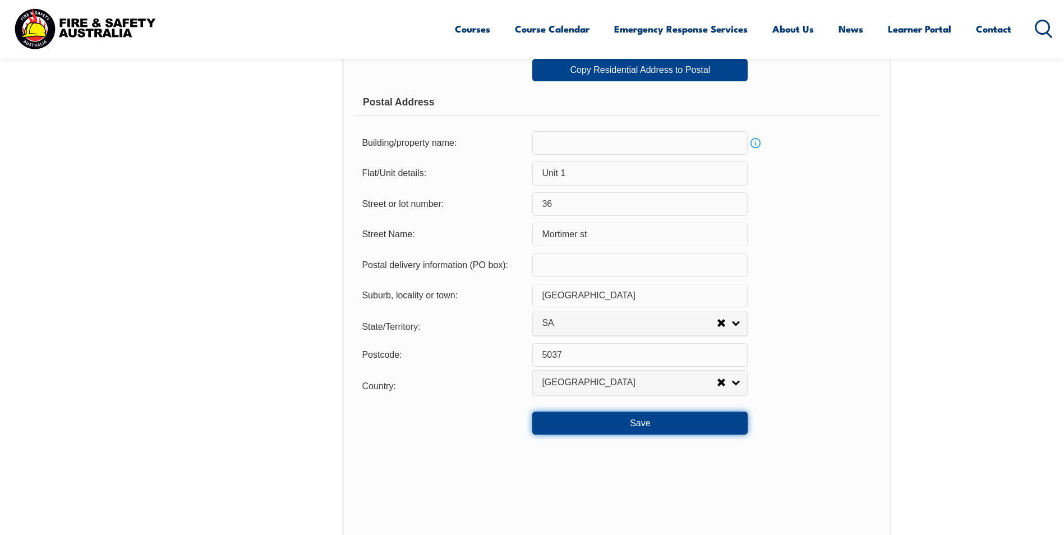
click at [608, 424] on button "Save" at bounding box center [639, 423] width 215 height 22
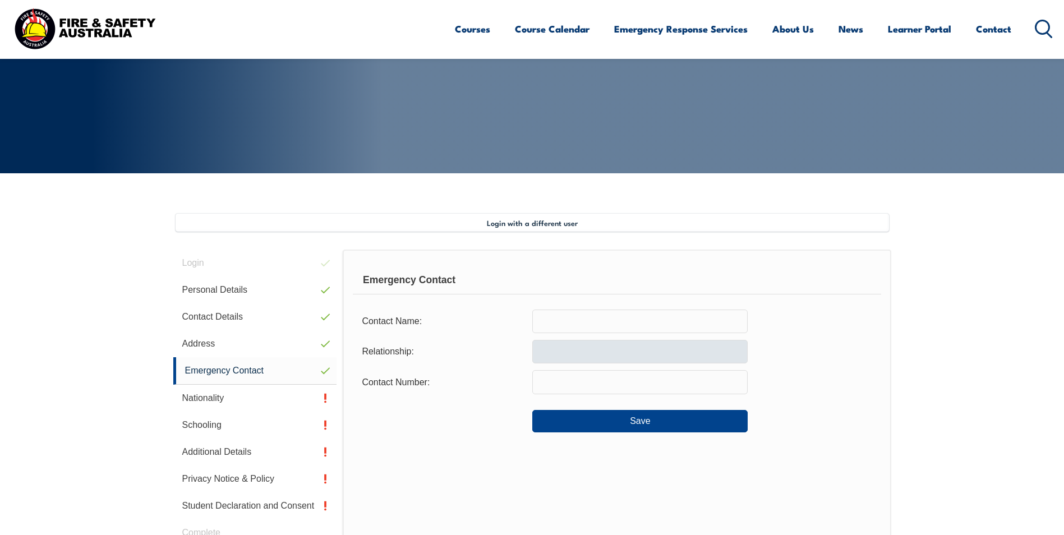
scroll to position [137, 0]
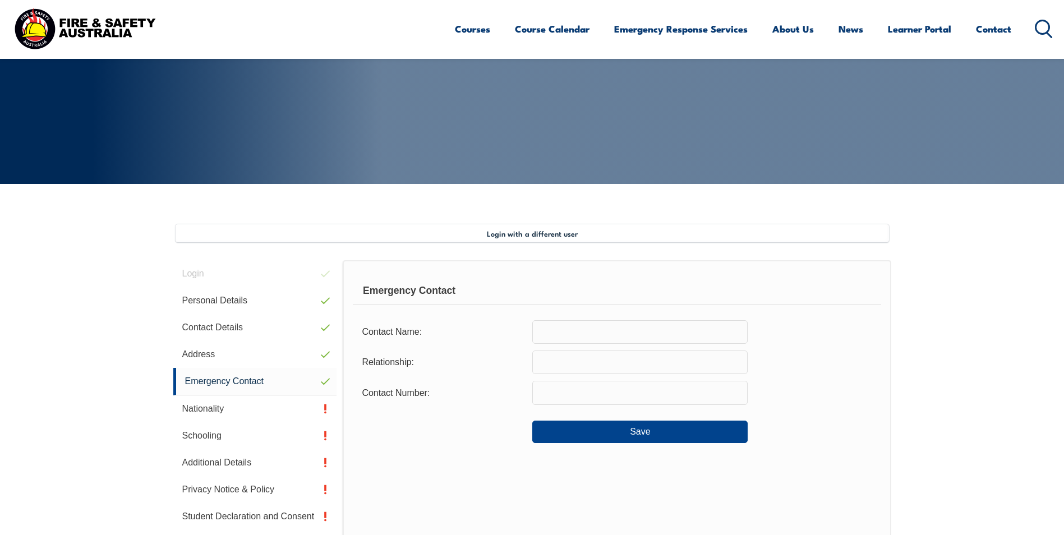
click at [600, 342] on input "text" at bounding box center [639, 332] width 215 height 24
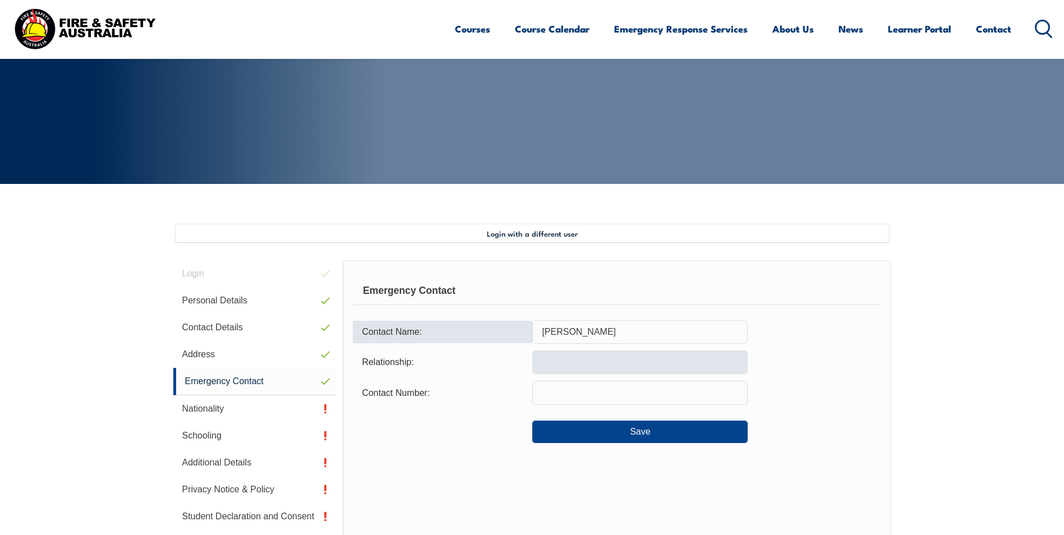
type input "[PERSON_NAME]"
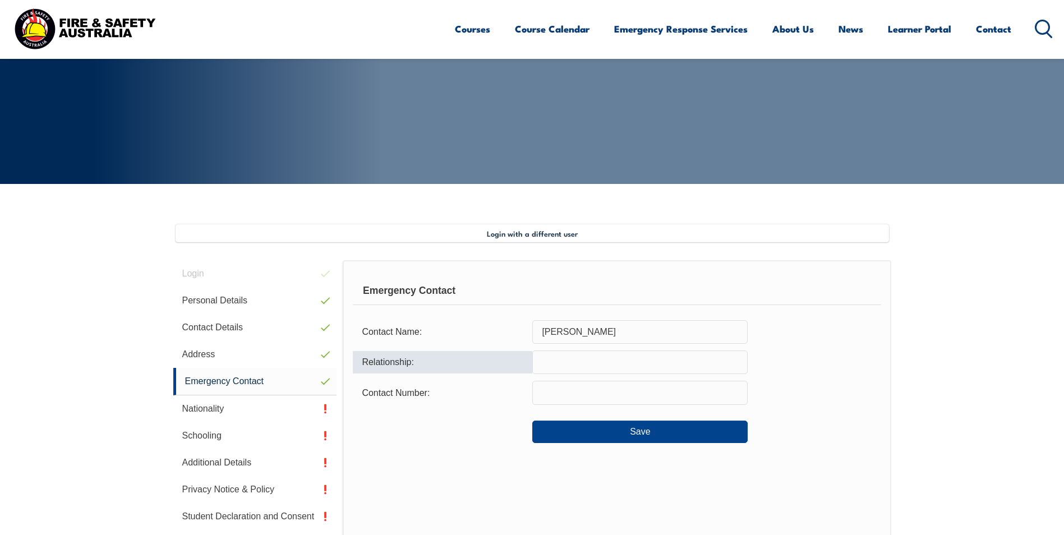
click at [607, 374] on input "text" at bounding box center [639, 363] width 215 height 24
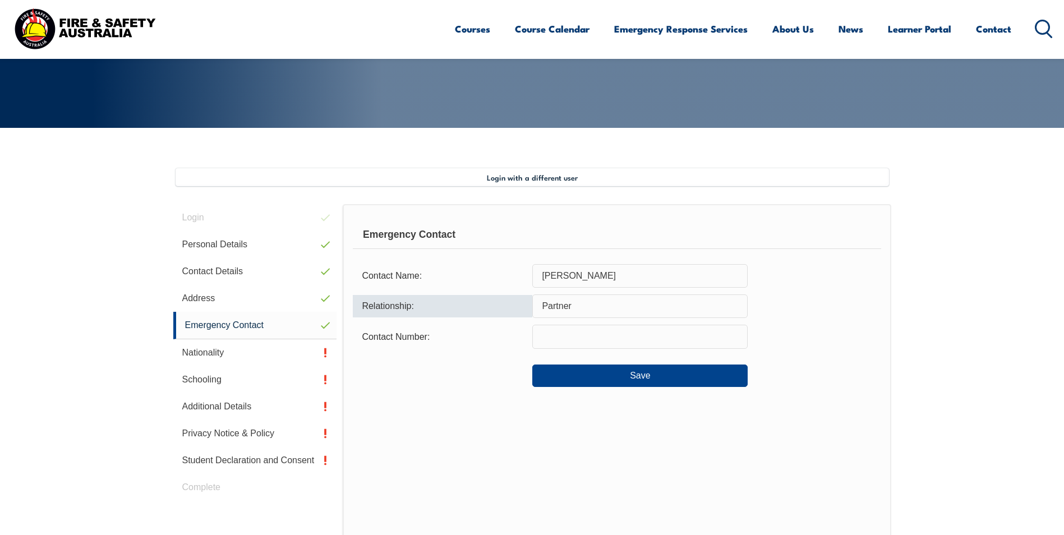
click at [606, 313] on input "Partner" at bounding box center [639, 306] width 215 height 24
type input "Partner"
click at [592, 330] on input "text" at bounding box center [639, 337] width 215 height 24
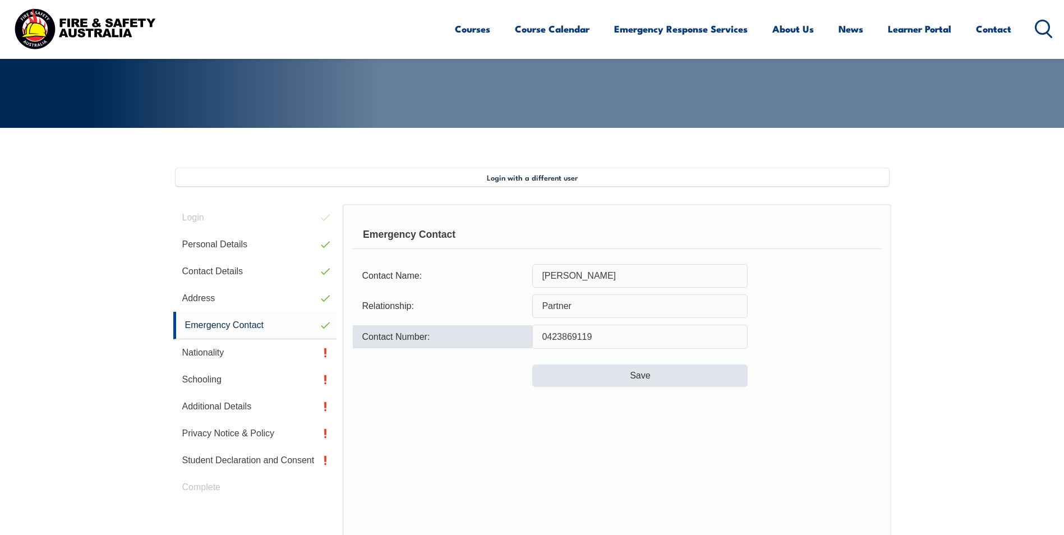
type input "0423869119"
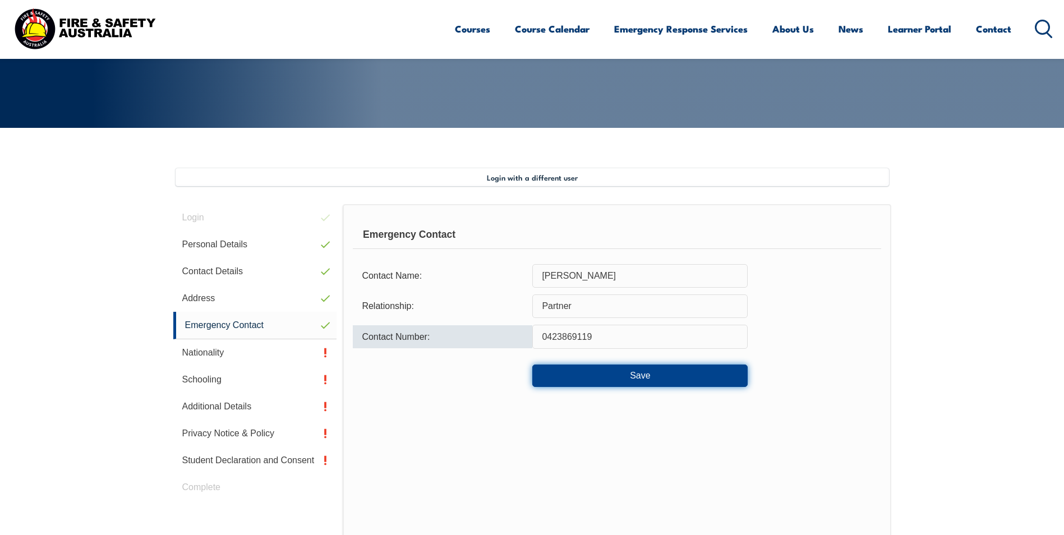
click at [606, 365] on button "Save" at bounding box center [639, 376] width 215 height 22
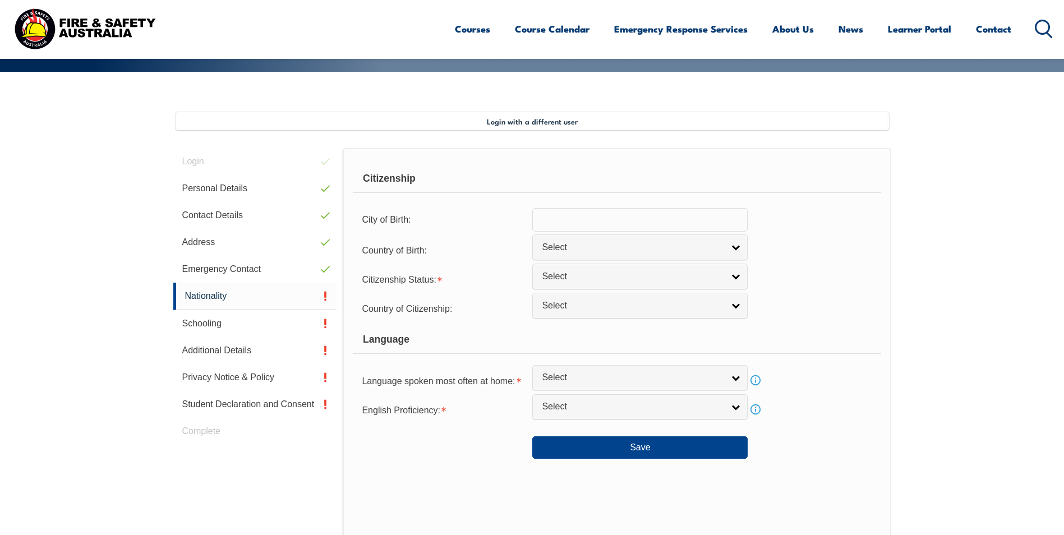
scroll to position [306, 0]
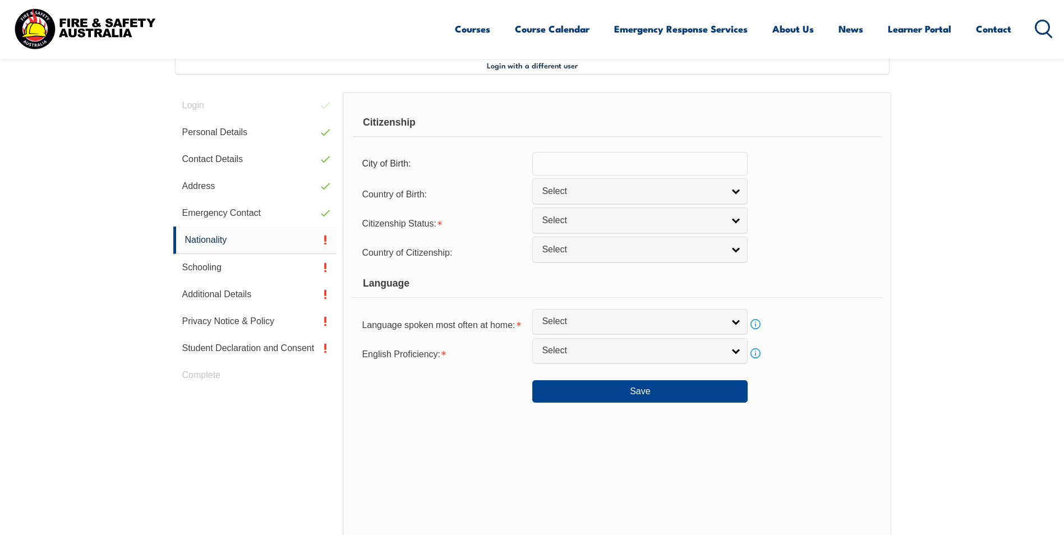
click at [665, 157] on input "text" at bounding box center [639, 164] width 215 height 24
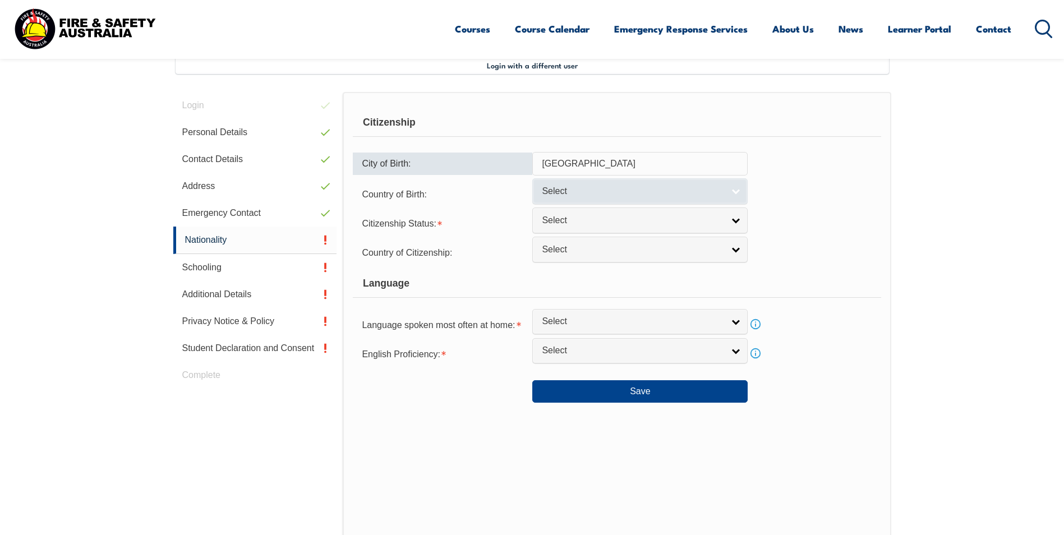
type input "[GEOGRAPHIC_DATA]"
click at [635, 193] on span "Select" at bounding box center [633, 192] width 182 height 12
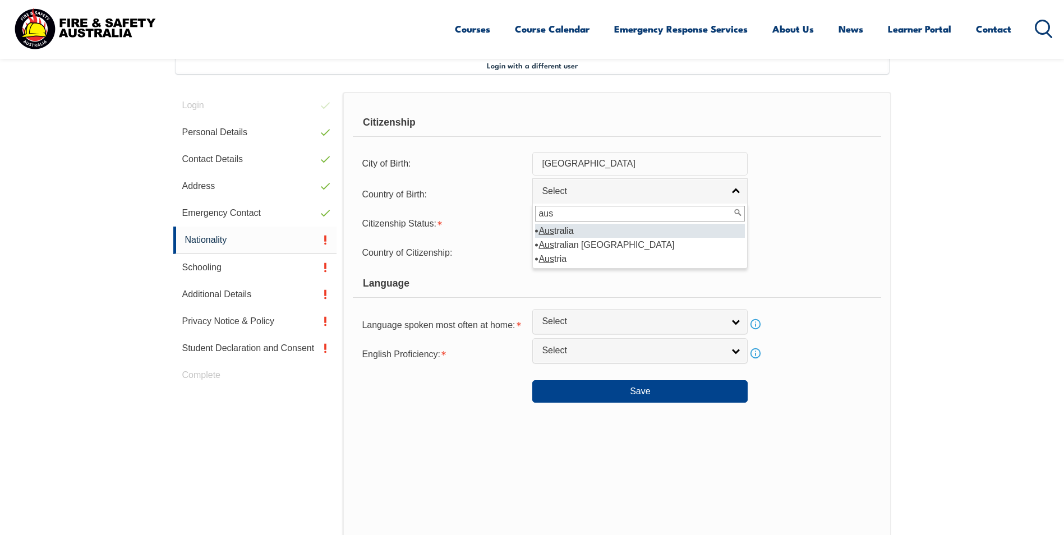
type input "aus"
click at [569, 227] on li "Aus tralia" at bounding box center [640, 231] width 210 height 14
select select "1101"
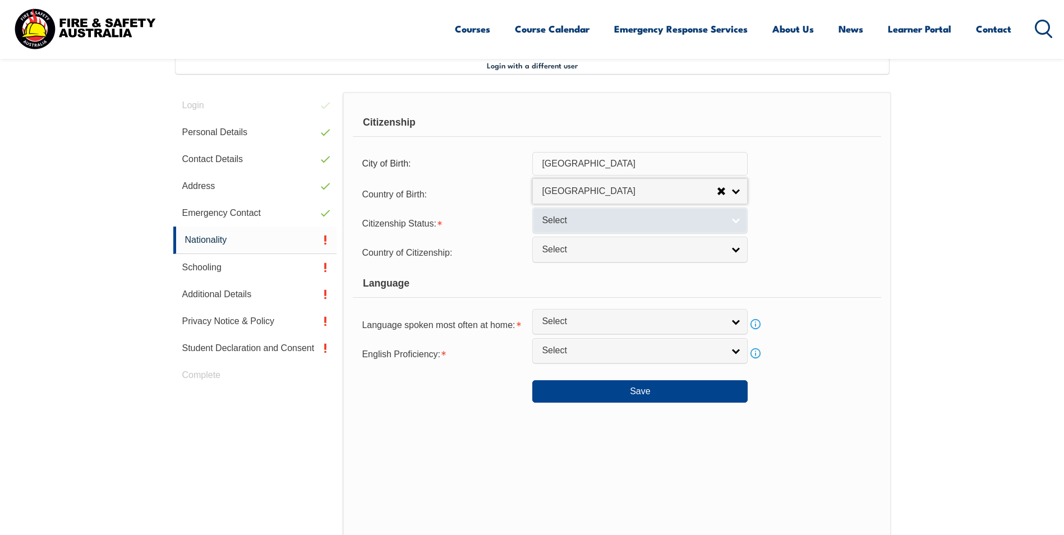
click at [578, 224] on span "Select" at bounding box center [633, 221] width 182 height 12
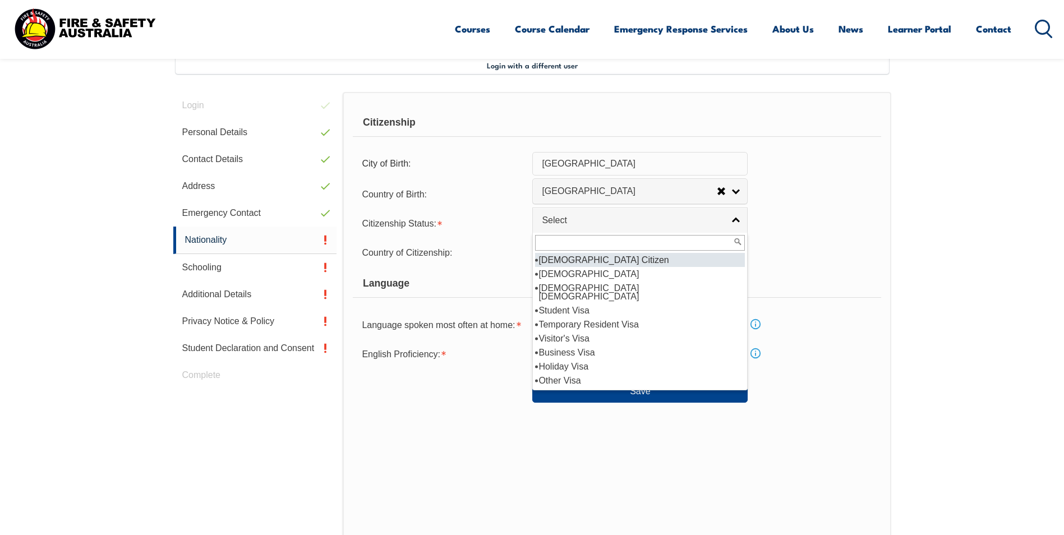
click at [579, 261] on li "[DEMOGRAPHIC_DATA] Citizen" at bounding box center [640, 260] width 210 height 14
select select "1"
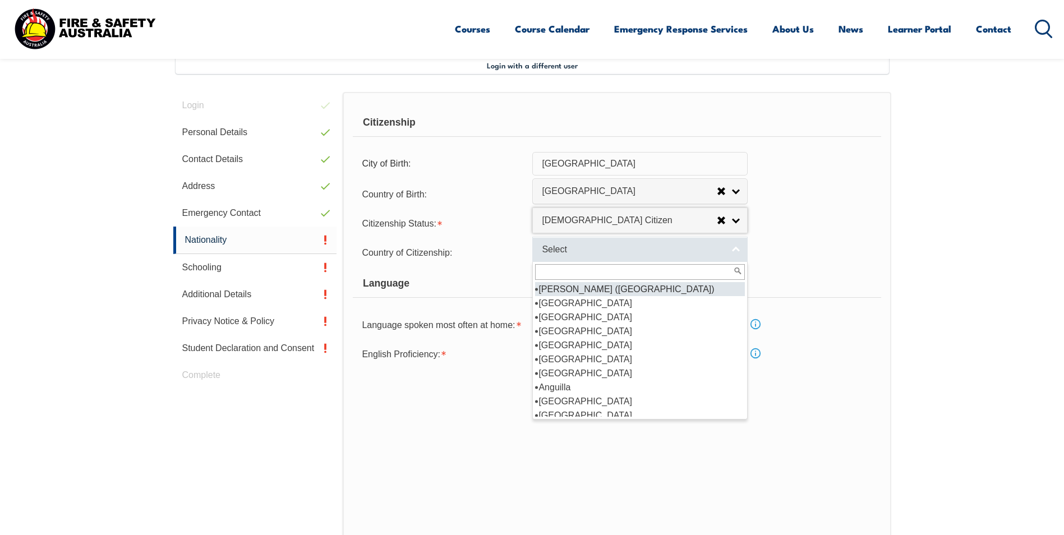
click at [573, 259] on link "Select" at bounding box center [639, 249] width 215 height 25
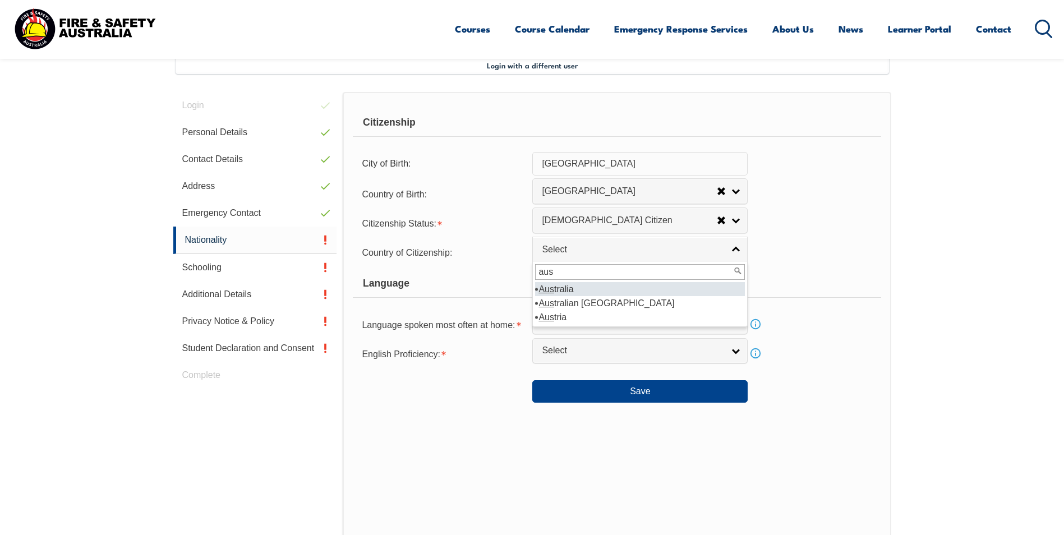
type input "aus"
click at [553, 285] on em "Aus" at bounding box center [546, 289] width 16 height 10
select select "1101"
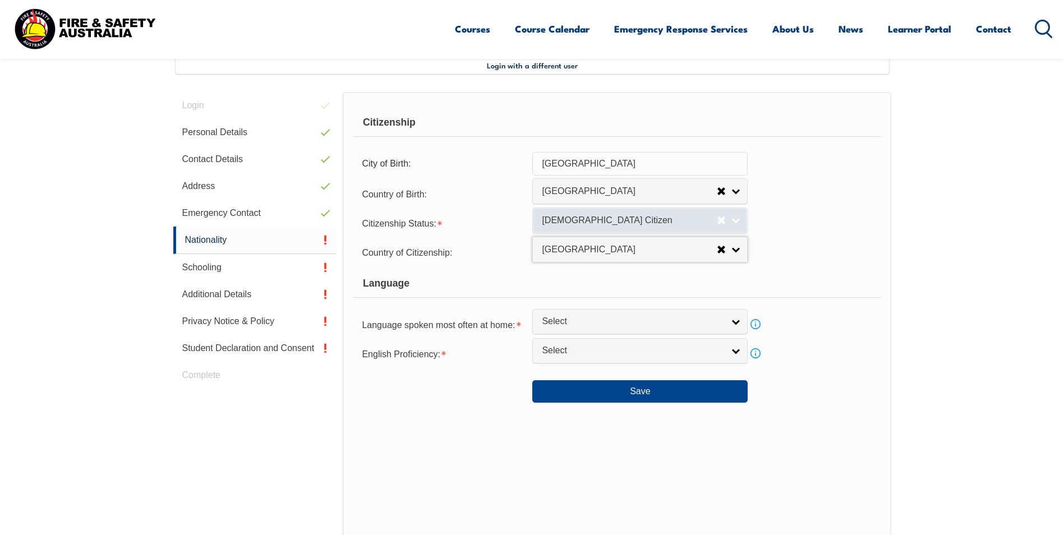
click at [614, 224] on span "[DEMOGRAPHIC_DATA] Citizen" at bounding box center [629, 221] width 175 height 12
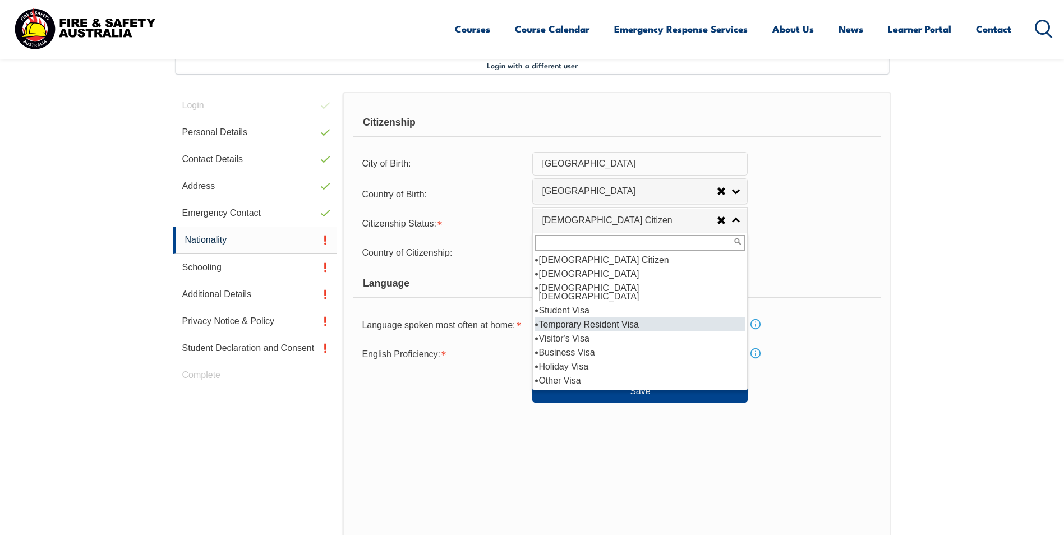
scroll to position [20, 0]
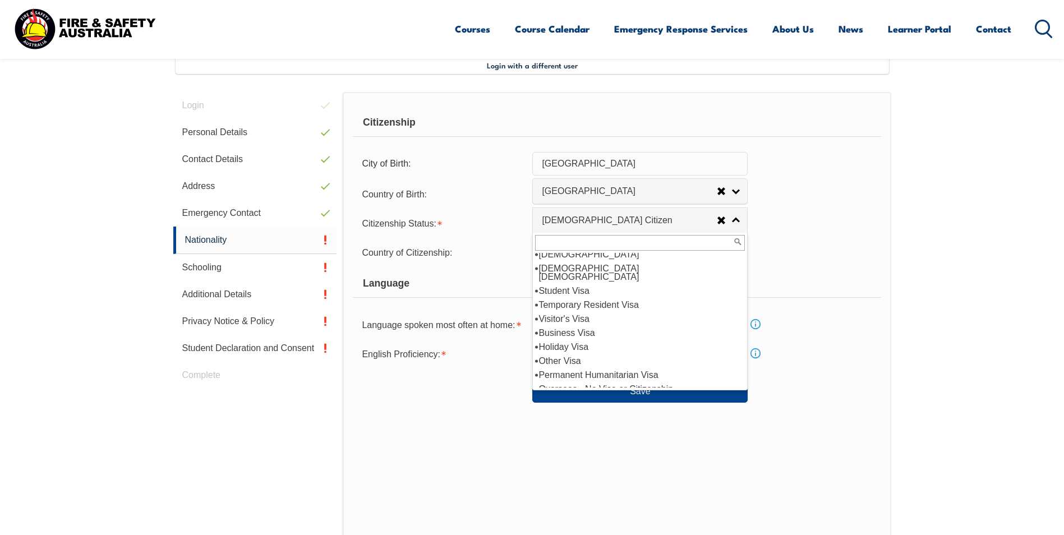
click at [879, 250] on div "Country of Citizenship: [GEOGRAPHIC_DATA] ([DEMOGRAPHIC_DATA]) [GEOGRAPHIC_DATA…" at bounding box center [617, 252] width 528 height 22
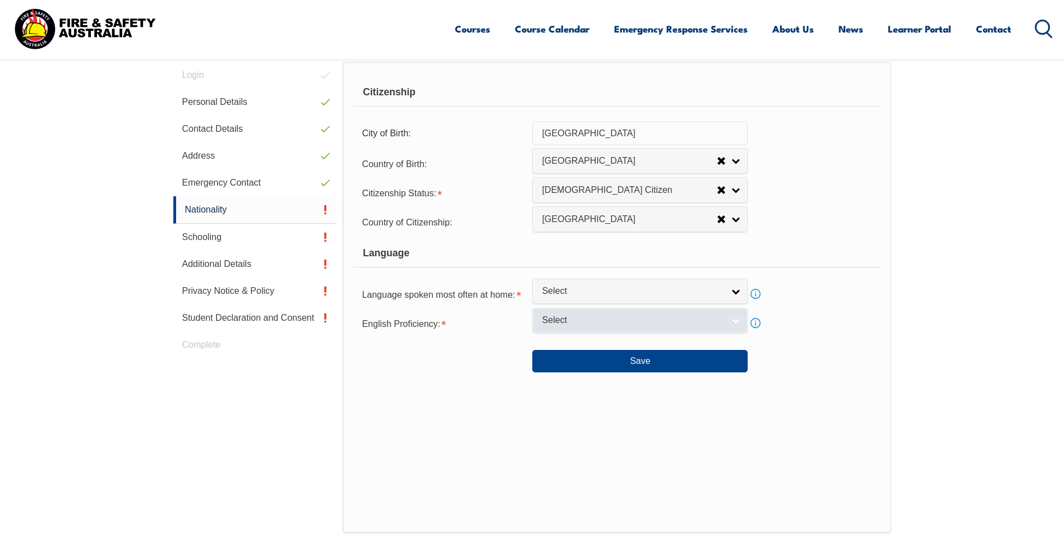
scroll to position [362, 0]
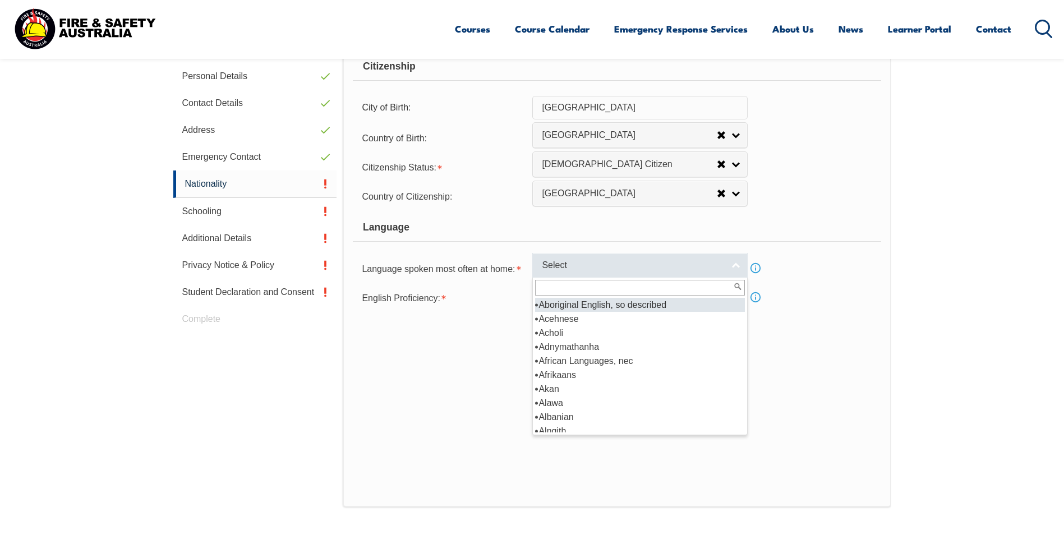
click at [666, 261] on span "Select" at bounding box center [633, 266] width 182 height 12
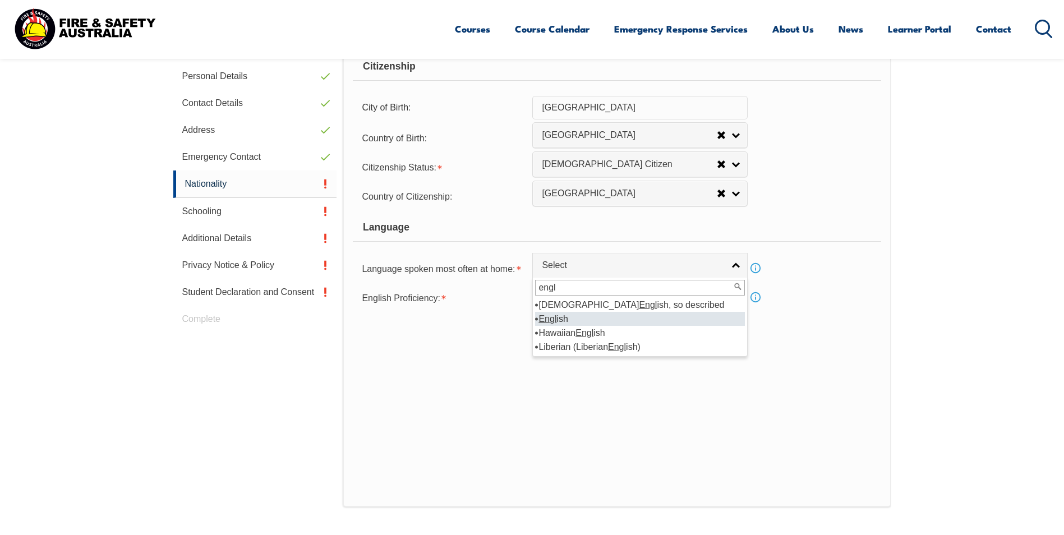
type input "engl"
click at [610, 319] on li "Engl ish" at bounding box center [640, 319] width 210 height 14
select select "1201"
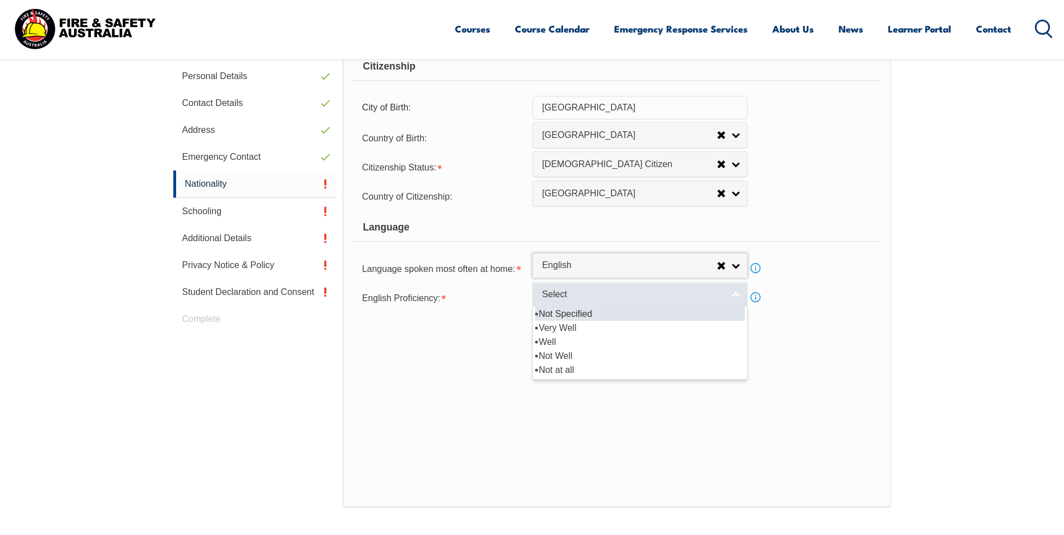
click at [615, 294] on span "Select" at bounding box center [633, 295] width 182 height 12
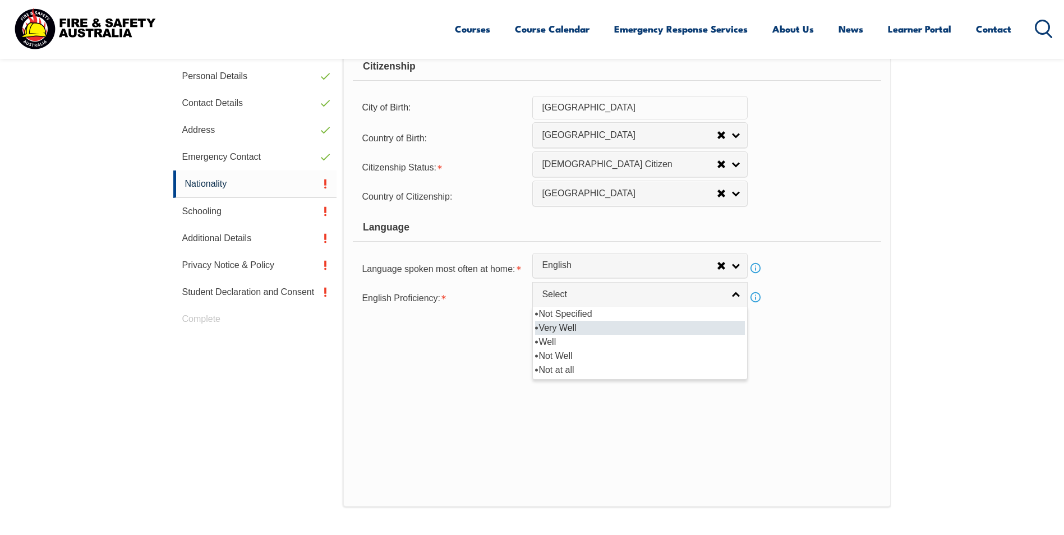
click at [588, 323] on li "Very Well" at bounding box center [640, 328] width 210 height 14
select select "1"
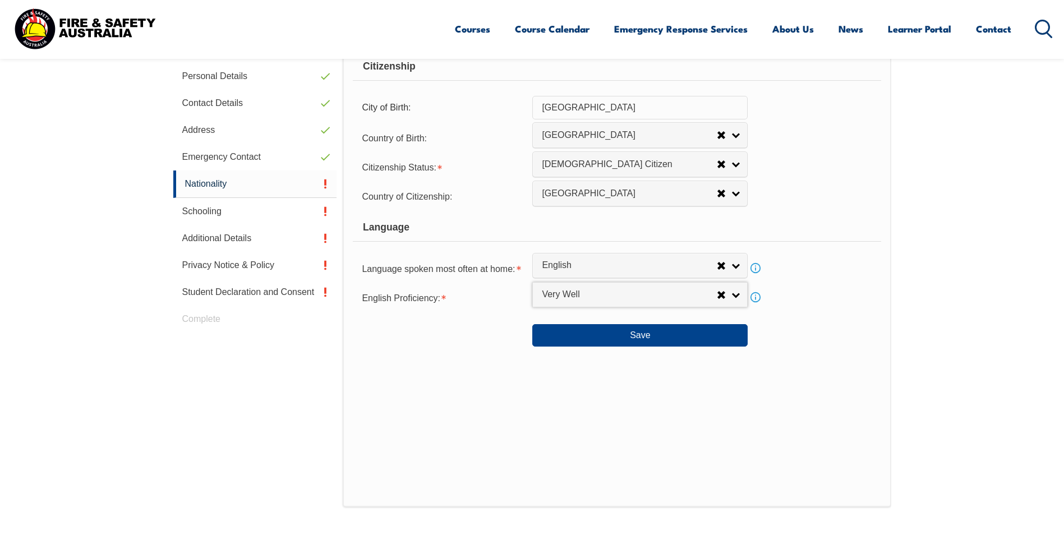
click at [754, 297] on link "Info" at bounding box center [756, 297] width 16 height 16
click at [780, 326] on div "Save" at bounding box center [617, 330] width 528 height 31
click at [706, 290] on span "Very Well" at bounding box center [629, 295] width 175 height 12
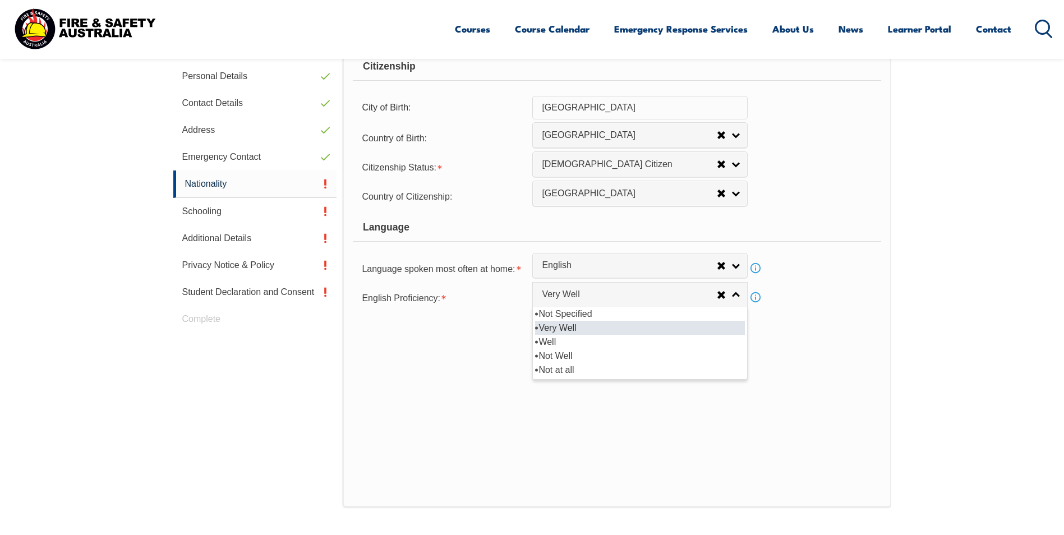
click at [490, 368] on div "Citizenship City of Birth: [GEOGRAPHIC_DATA] Country of Birth: [GEOGRAPHIC_DATA…" at bounding box center [617, 271] width 548 height 471
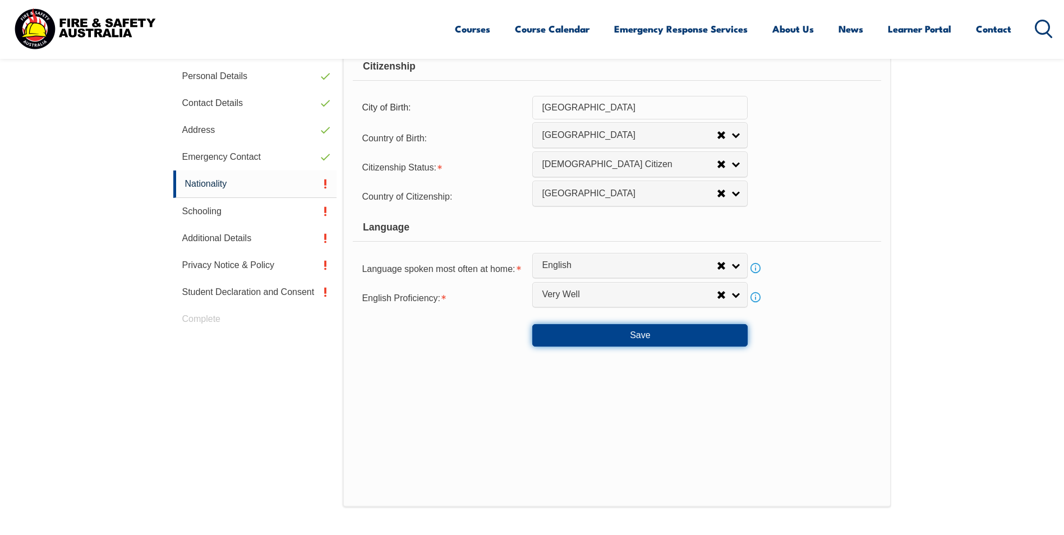
click at [597, 338] on button "Save" at bounding box center [639, 335] width 215 height 22
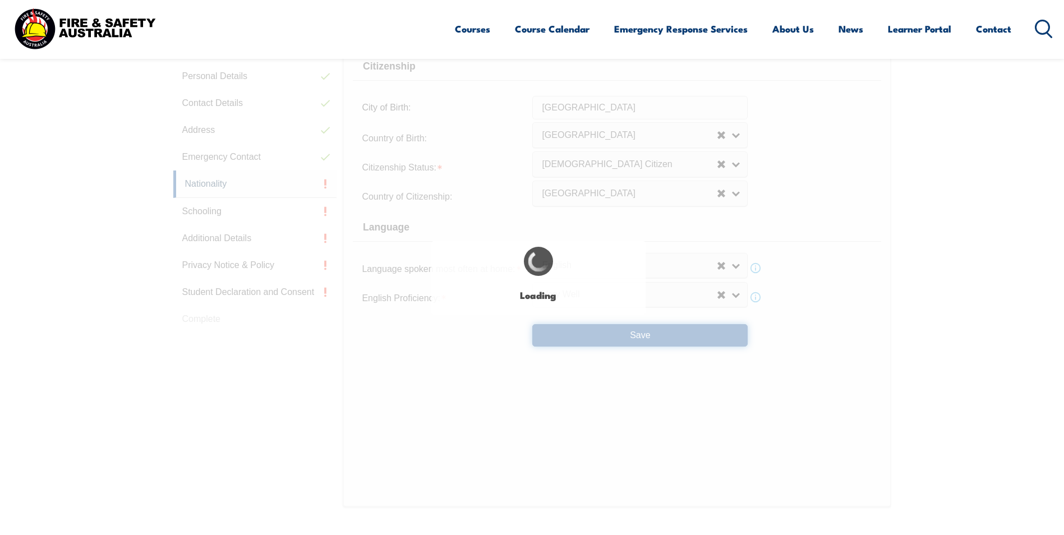
select select "false"
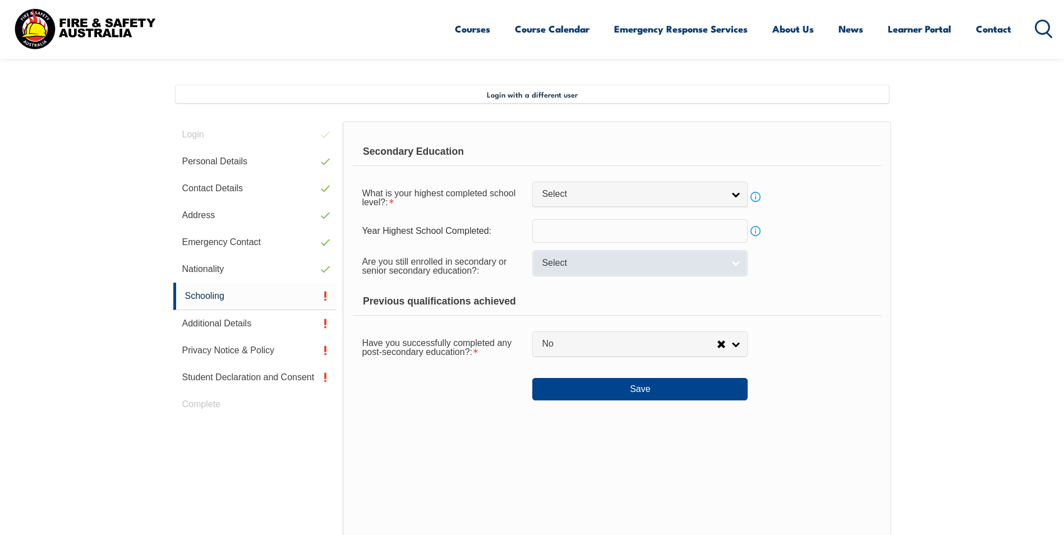
scroll to position [245, 0]
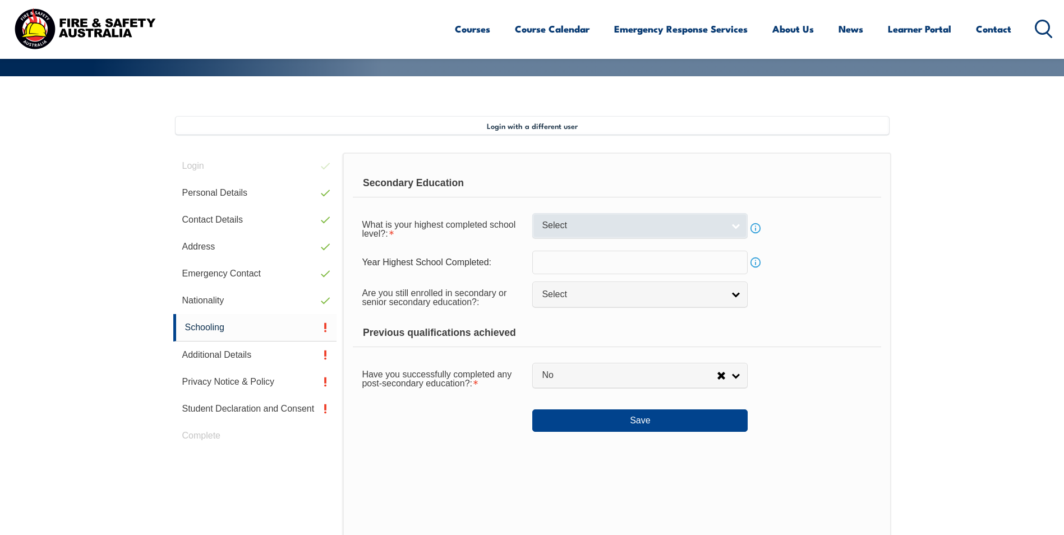
click at [589, 223] on span "Select" at bounding box center [633, 226] width 182 height 12
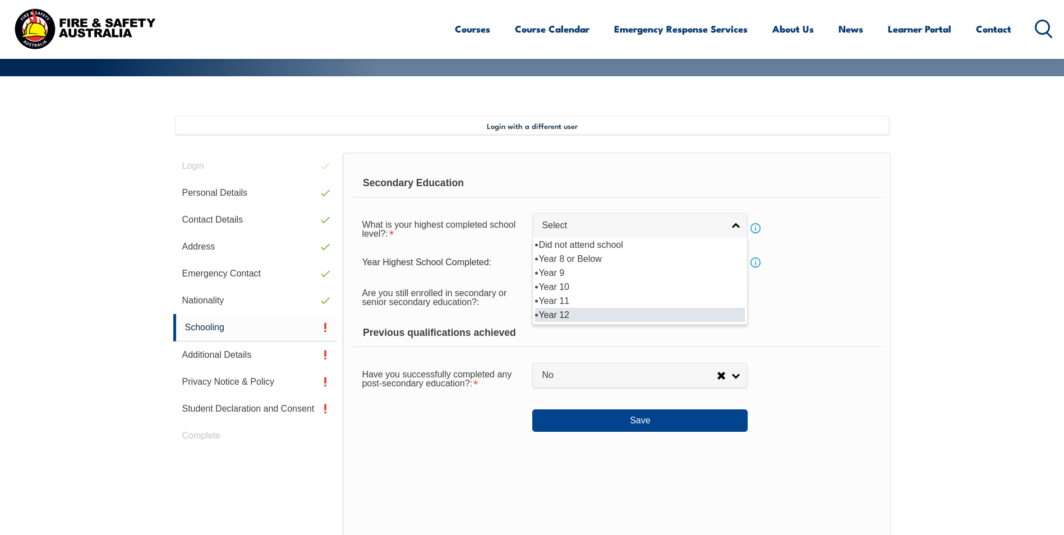
click at [570, 312] on li "Year 12" at bounding box center [640, 315] width 210 height 14
select select "12"
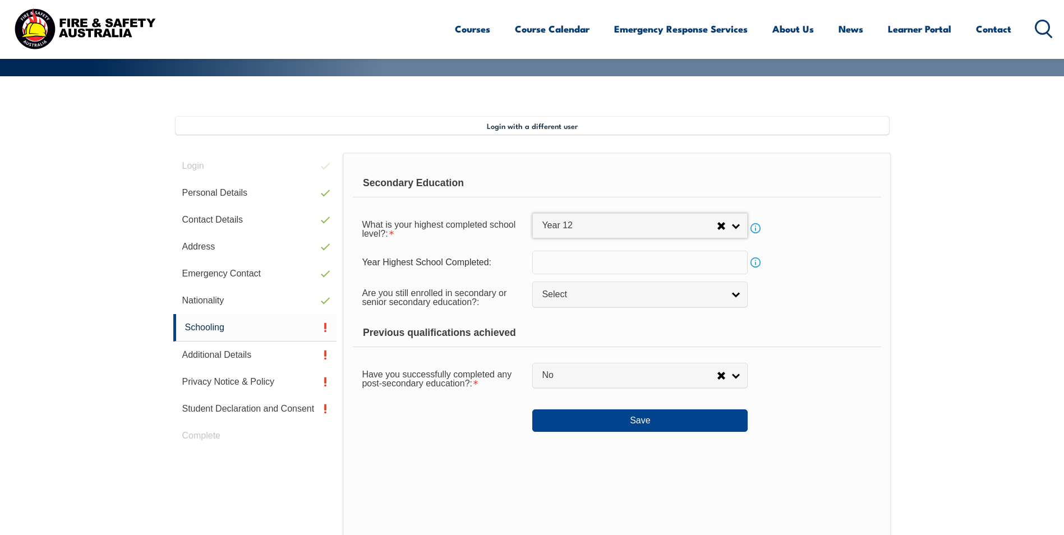
click at [594, 268] on input "text" at bounding box center [639, 263] width 215 height 24
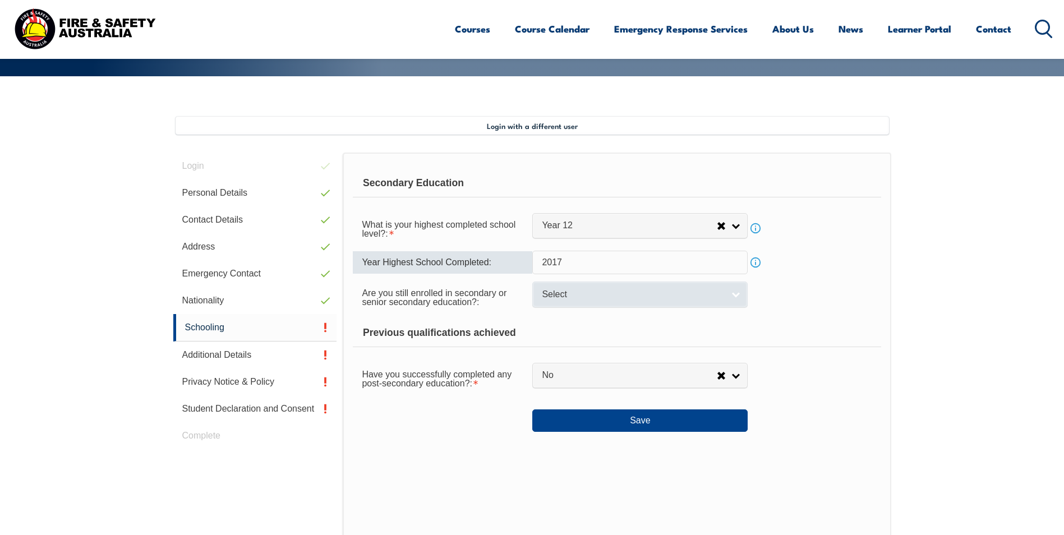
type input "2017"
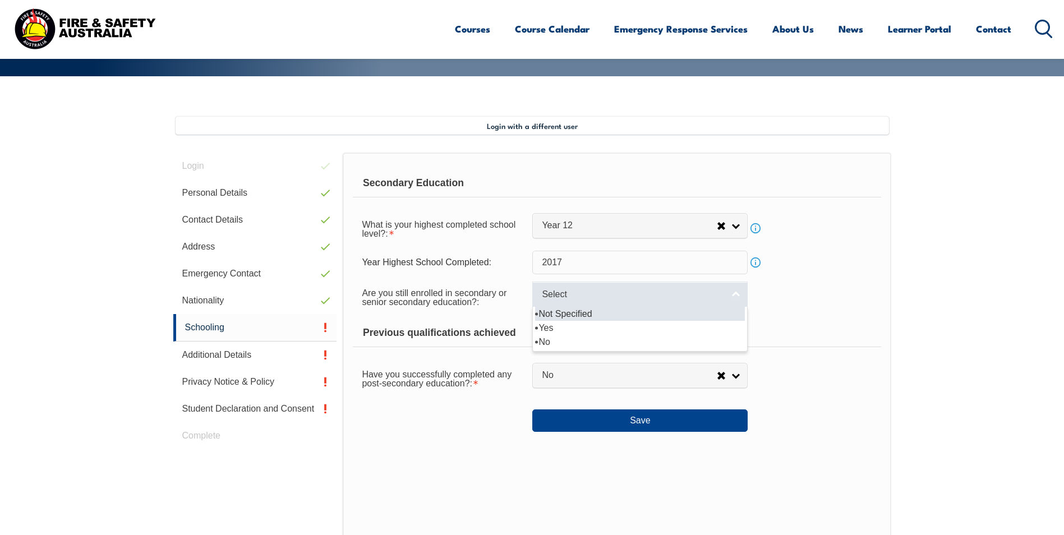
click at [574, 304] on link "Select" at bounding box center [639, 294] width 215 height 25
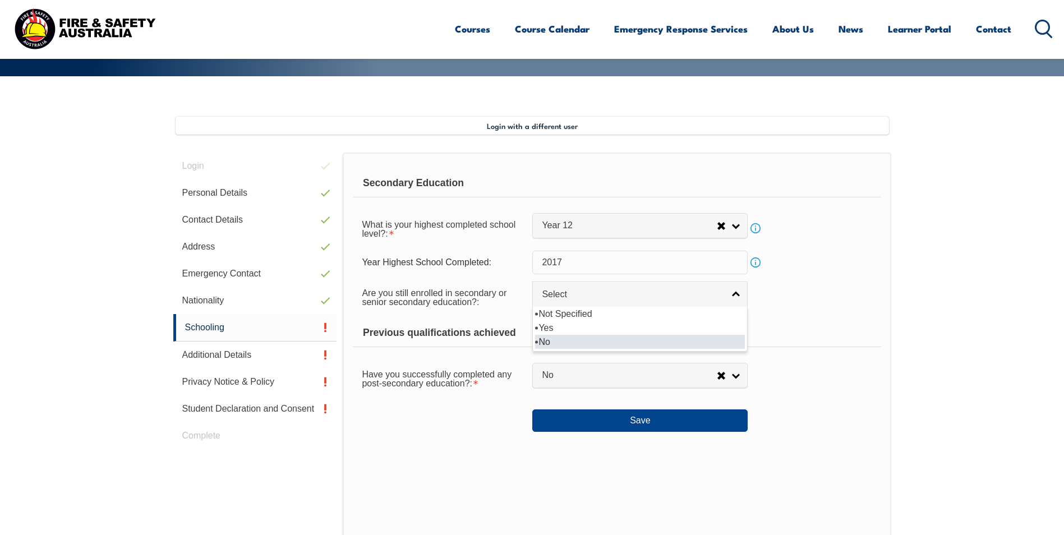
click at [552, 342] on li "No" at bounding box center [640, 342] width 210 height 14
select select "false"
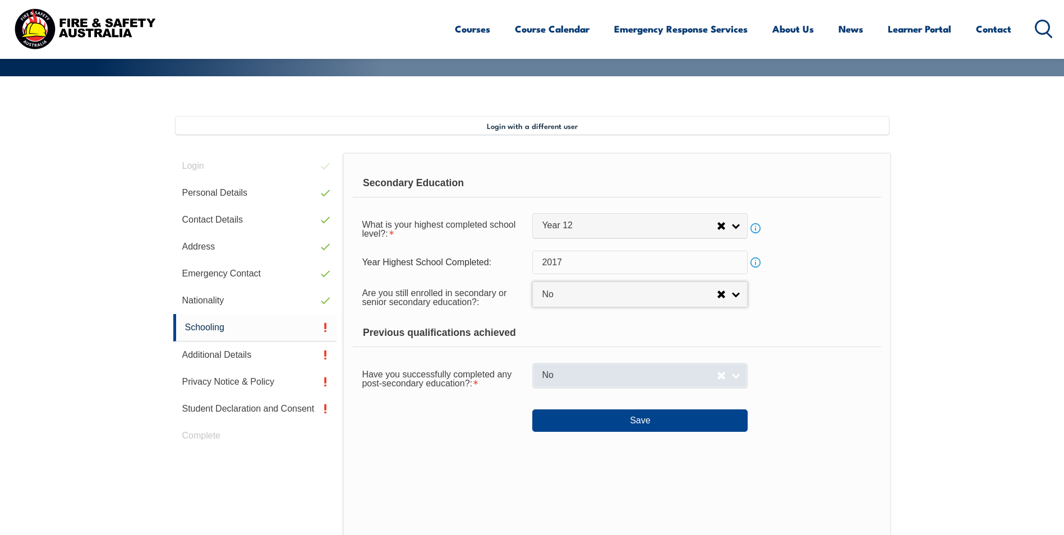
click at [575, 377] on span "No" at bounding box center [629, 376] width 175 height 12
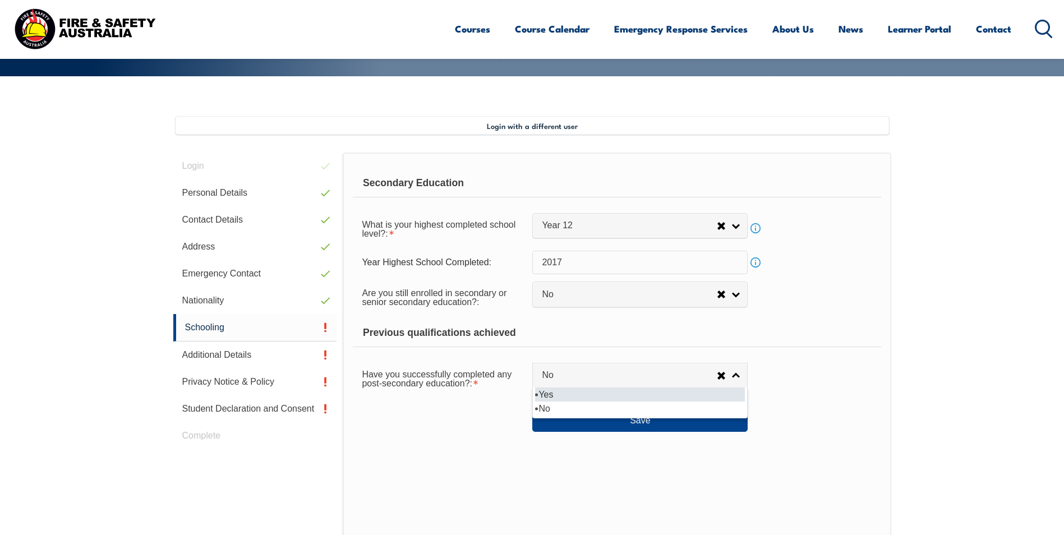
click at [569, 391] on li "Yes" at bounding box center [640, 395] width 210 height 14
select select "true"
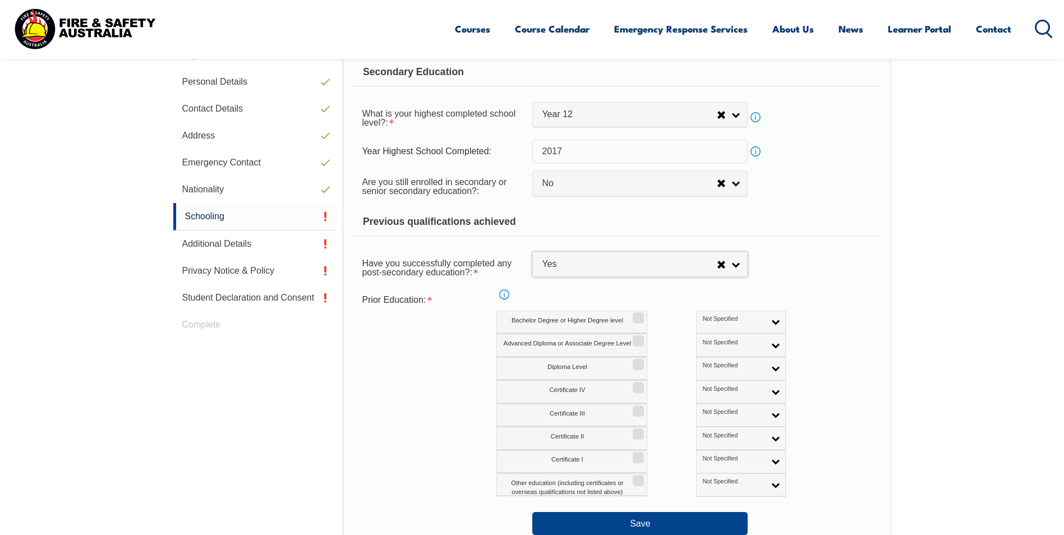
scroll to position [357, 0]
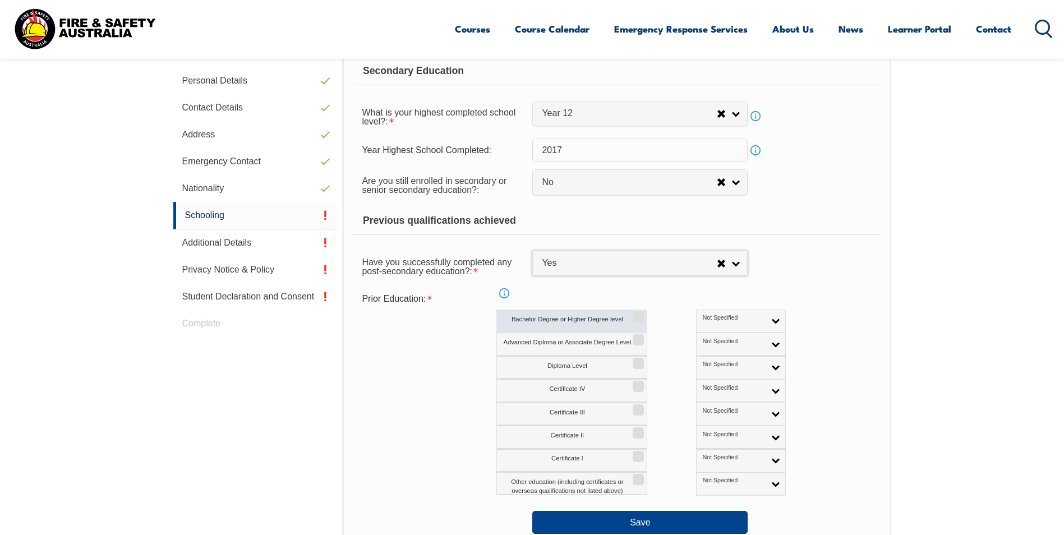
click at [639, 313] on input "Bachelor Degree or Higher Degree level" at bounding box center [636, 312] width 7 height 1
checkbox input "true"
click at [723, 321] on link "Not Specified" at bounding box center [741, 321] width 90 height 23
click at [700, 356] on li "Australian Qualification" at bounding box center [741, 357] width 84 height 22
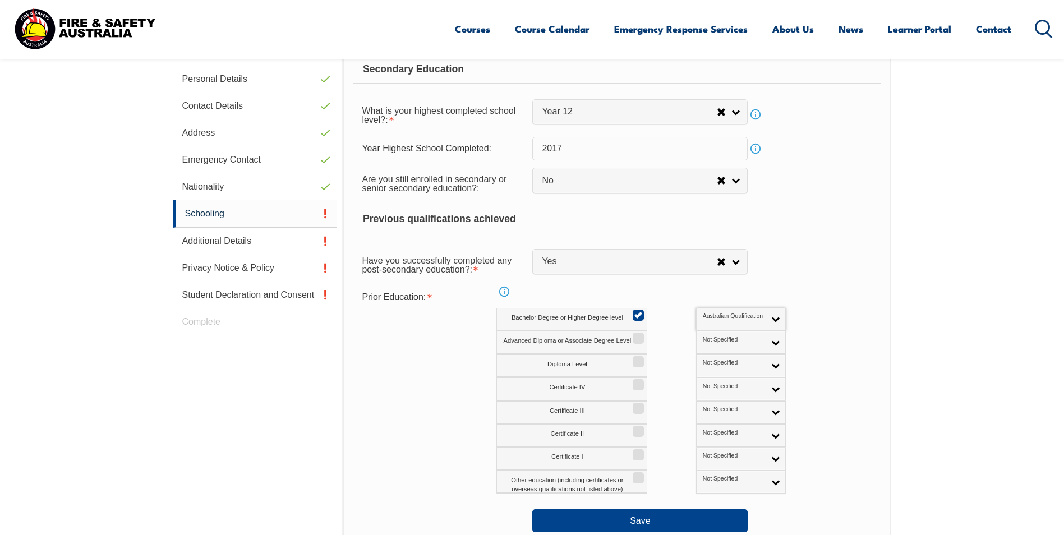
scroll to position [469, 0]
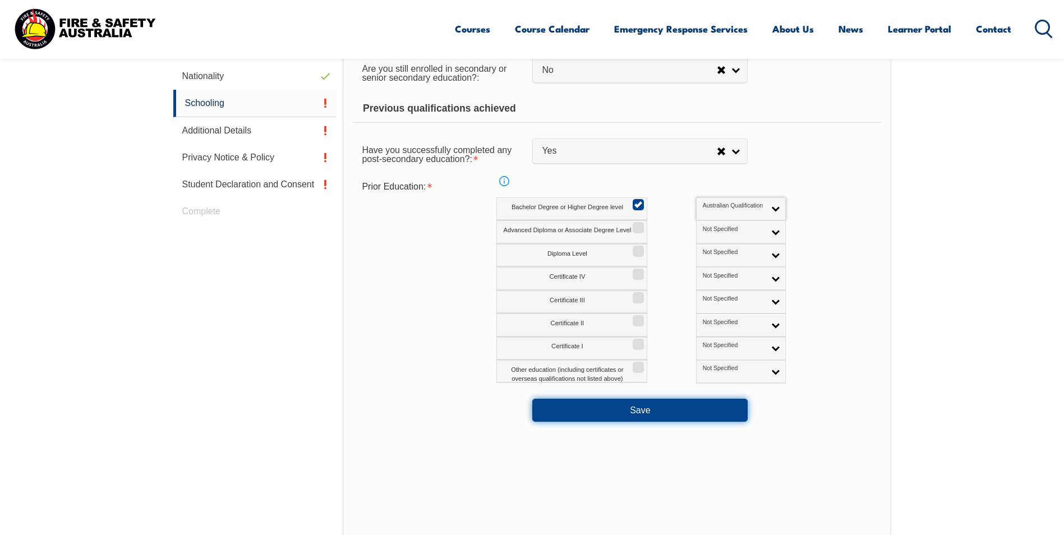
click at [624, 412] on button "Save" at bounding box center [639, 410] width 215 height 22
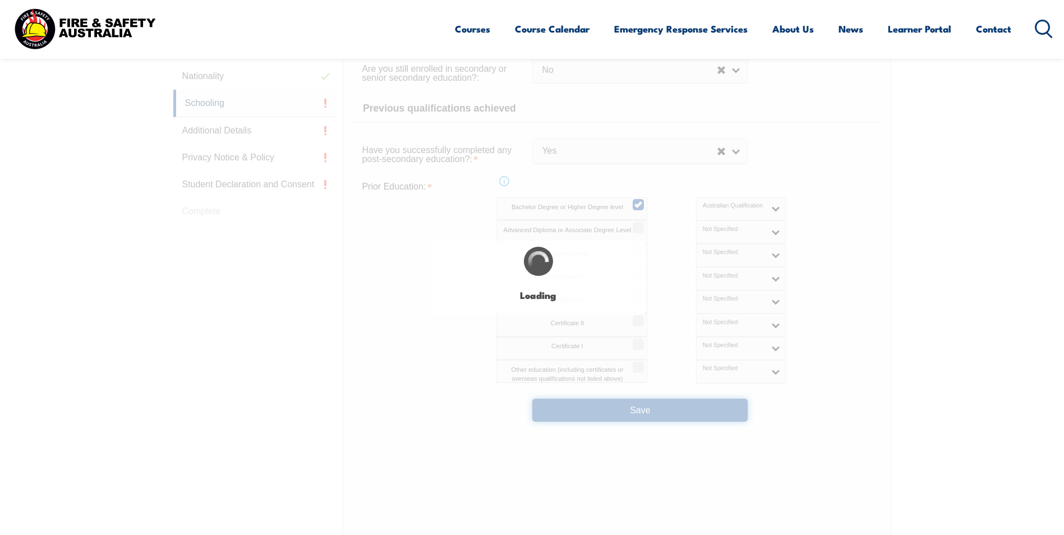
select select
select select "false"
select select "true"
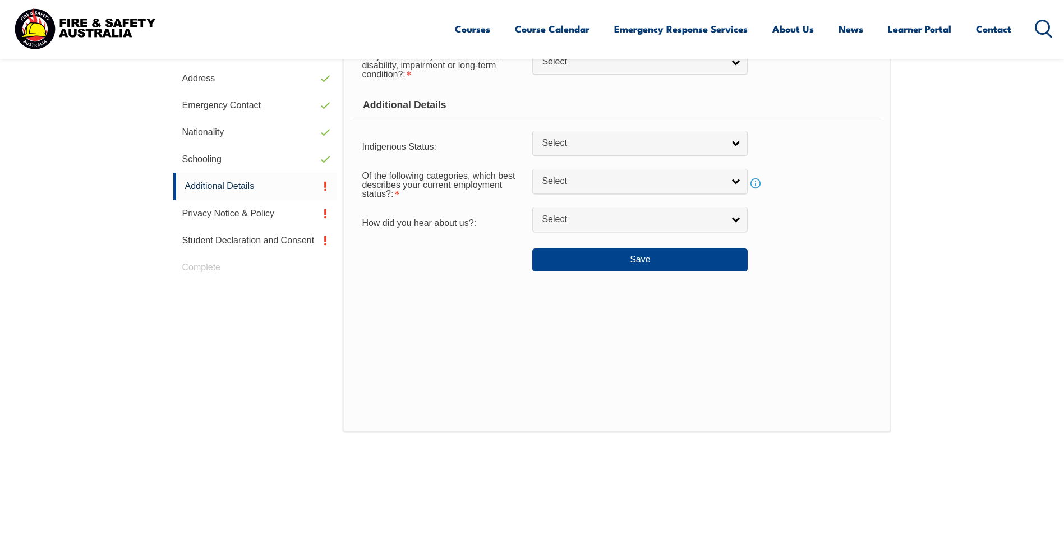
scroll to position [213, 0]
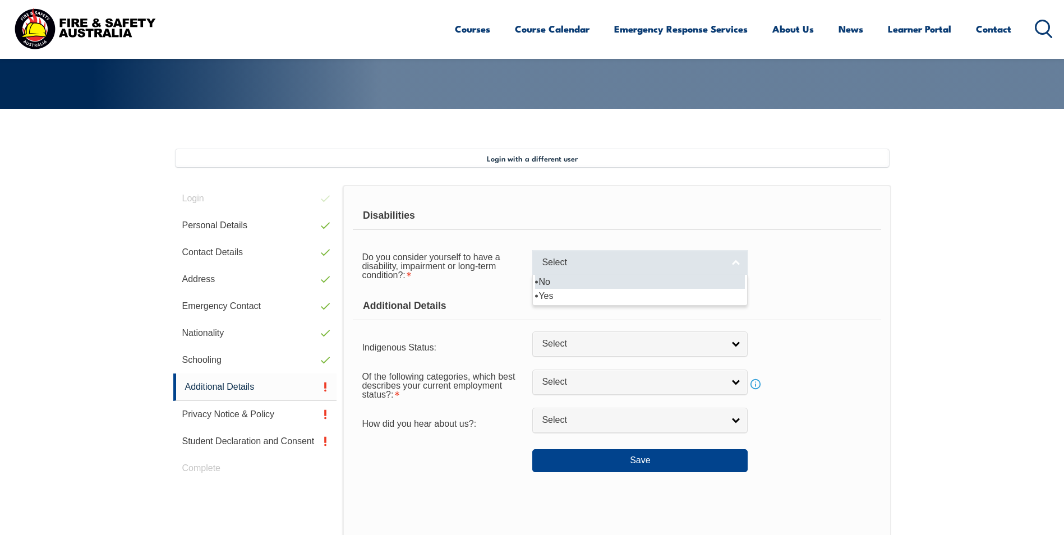
click at [571, 264] on span "Select" at bounding box center [633, 263] width 182 height 12
click at [584, 276] on li "No" at bounding box center [640, 282] width 210 height 14
select select "false"
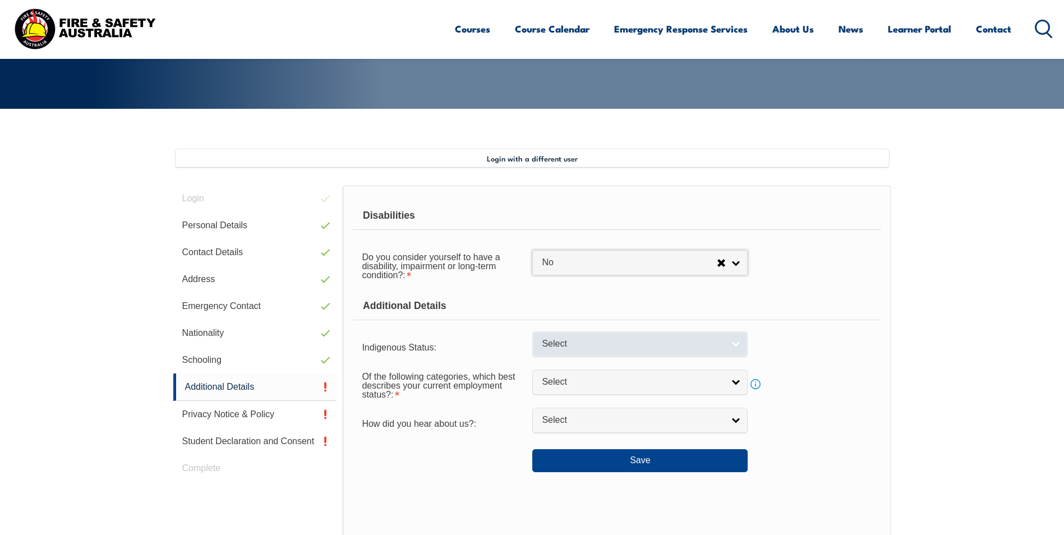
scroll to position [269, 0]
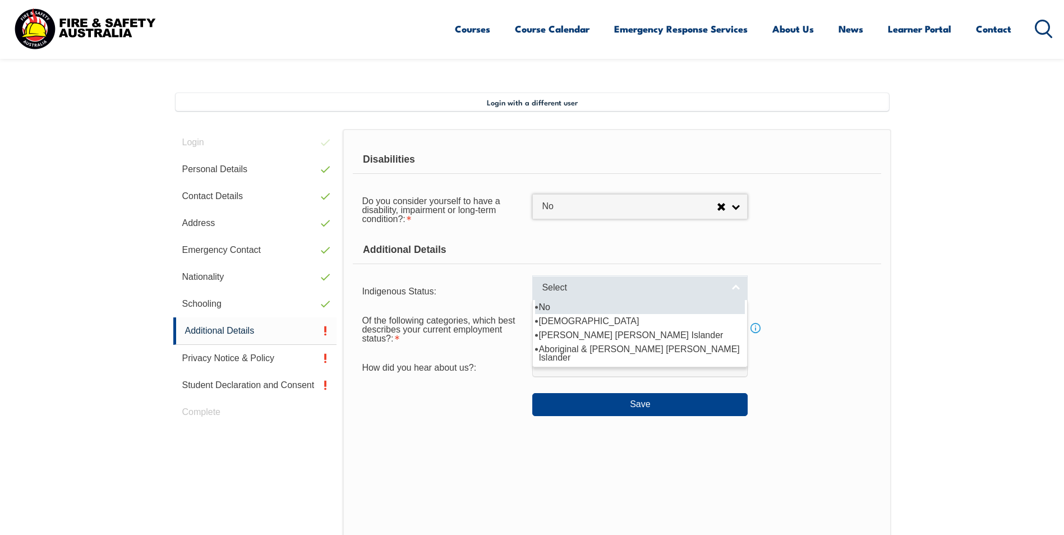
click at [562, 300] on div "Select No Aboriginal [PERSON_NAME] [PERSON_NAME] Islander Aboriginal & [PERSON_…" at bounding box center [639, 287] width 215 height 25
select select "4"
click at [562, 300] on div "No No Aboriginal [PERSON_NAME] [PERSON_NAME] Islander Aboriginal & [PERSON_NAME…" at bounding box center [639, 287] width 215 height 25
click at [582, 292] on span "No" at bounding box center [629, 288] width 175 height 12
click at [609, 310] on li "No" at bounding box center [640, 307] width 210 height 14
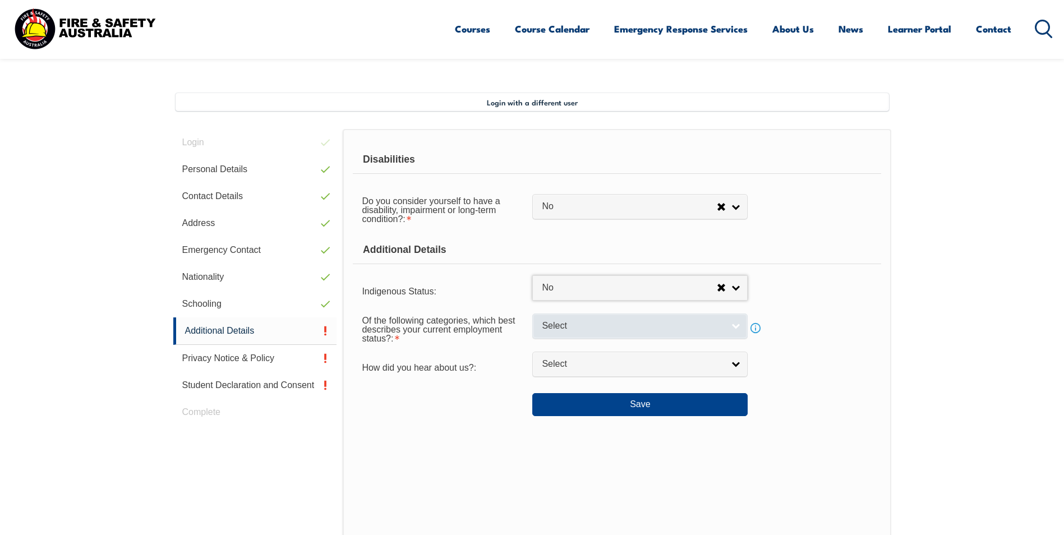
click at [587, 324] on span "Select" at bounding box center [633, 326] width 182 height 12
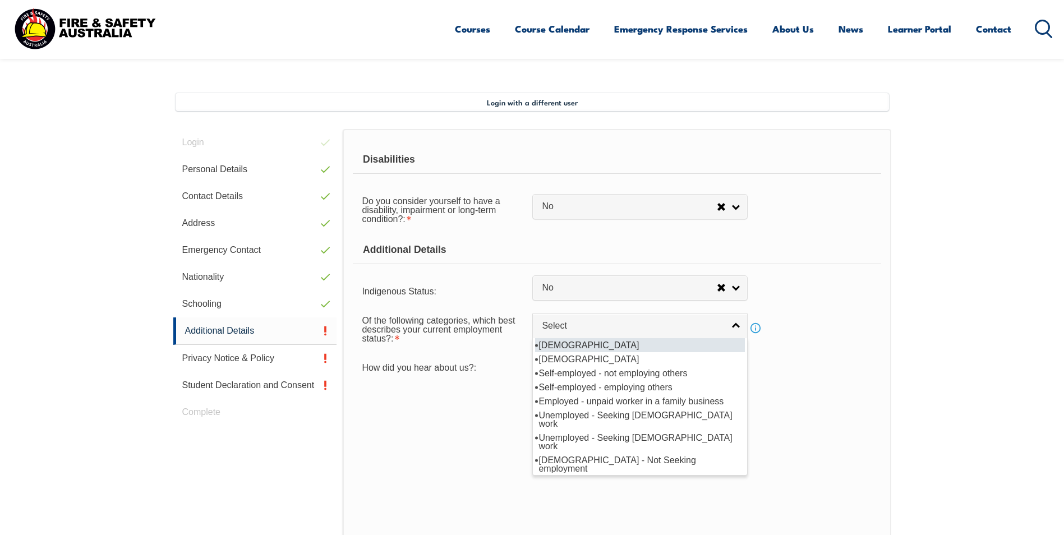
click at [591, 345] on li "[DEMOGRAPHIC_DATA]" at bounding box center [640, 345] width 210 height 14
select select "1"
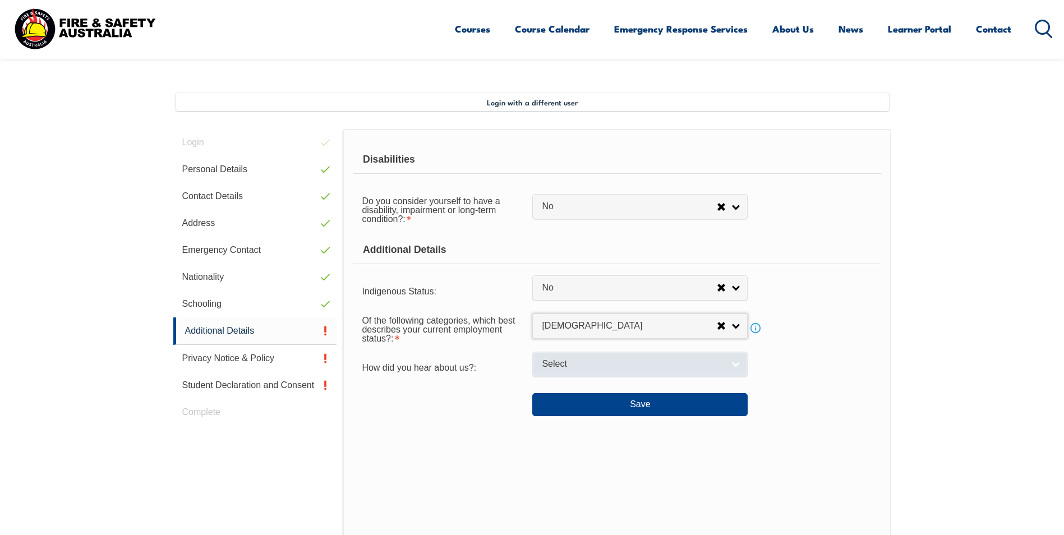
click at [583, 362] on span "Select" at bounding box center [633, 364] width 182 height 12
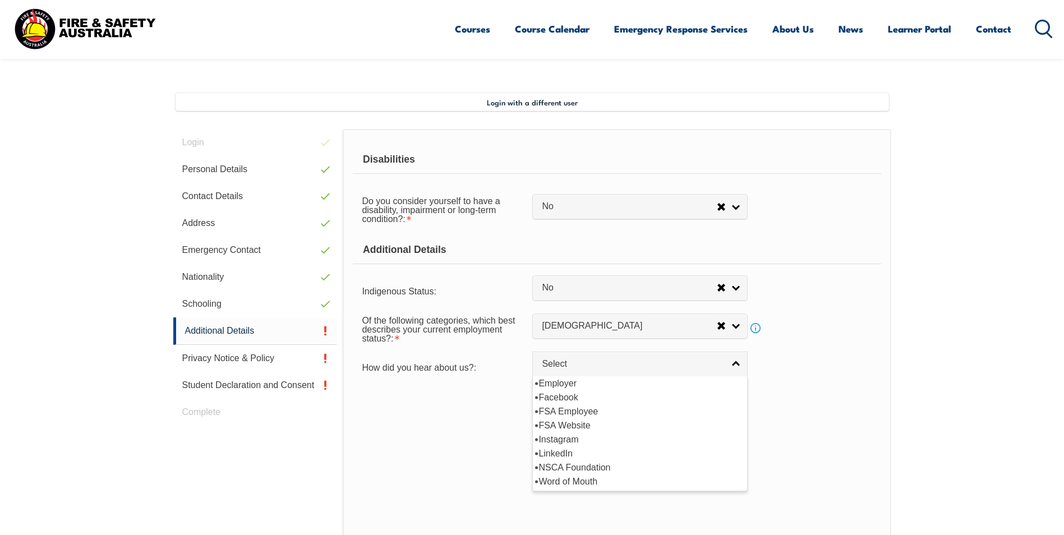
click at [473, 421] on div "Disabilities Do you consider yourself to have a disability, impairment or long-…" at bounding box center [617, 353] width 548 height 448
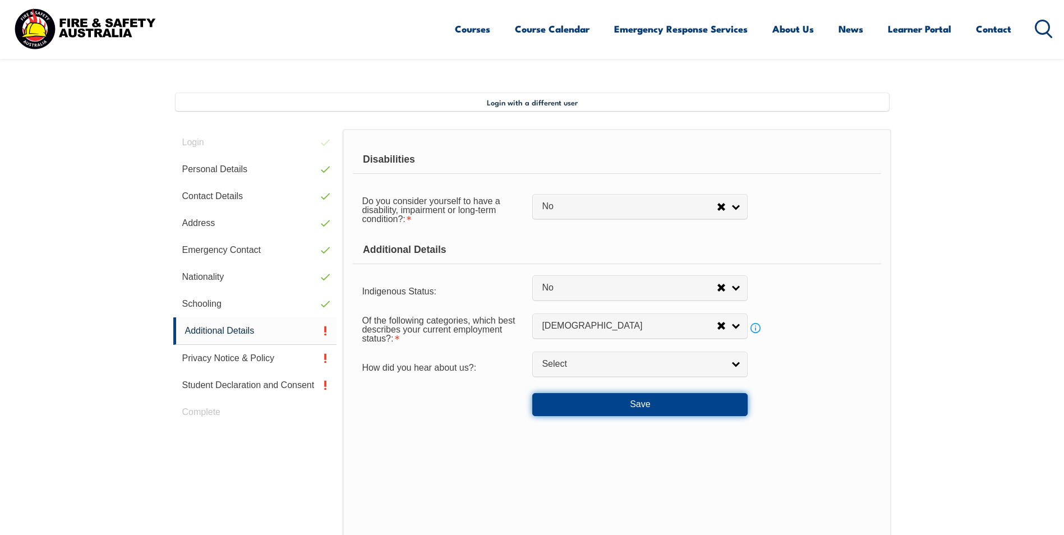
click at [613, 409] on button "Save" at bounding box center [639, 404] width 215 height 22
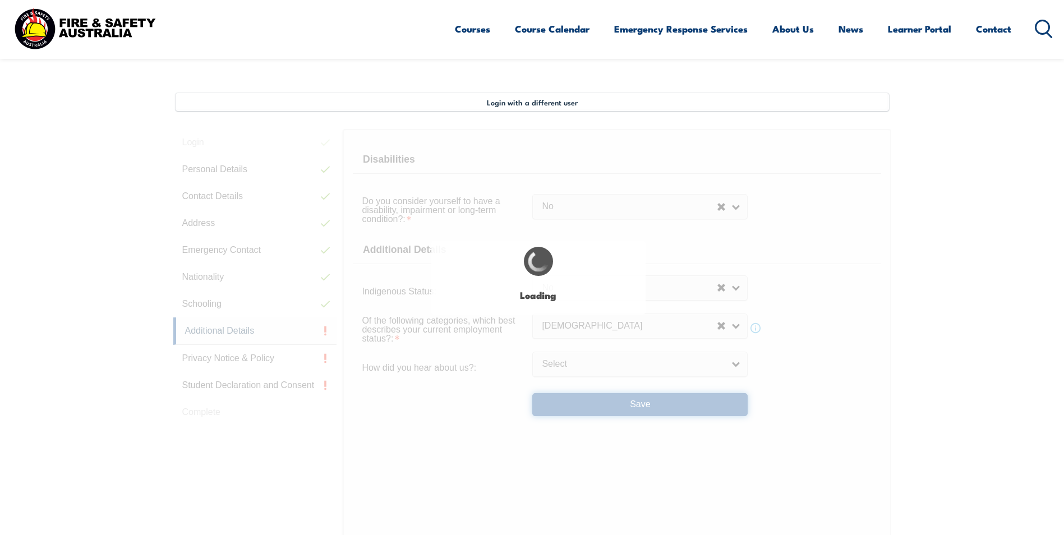
select select "false"
select select
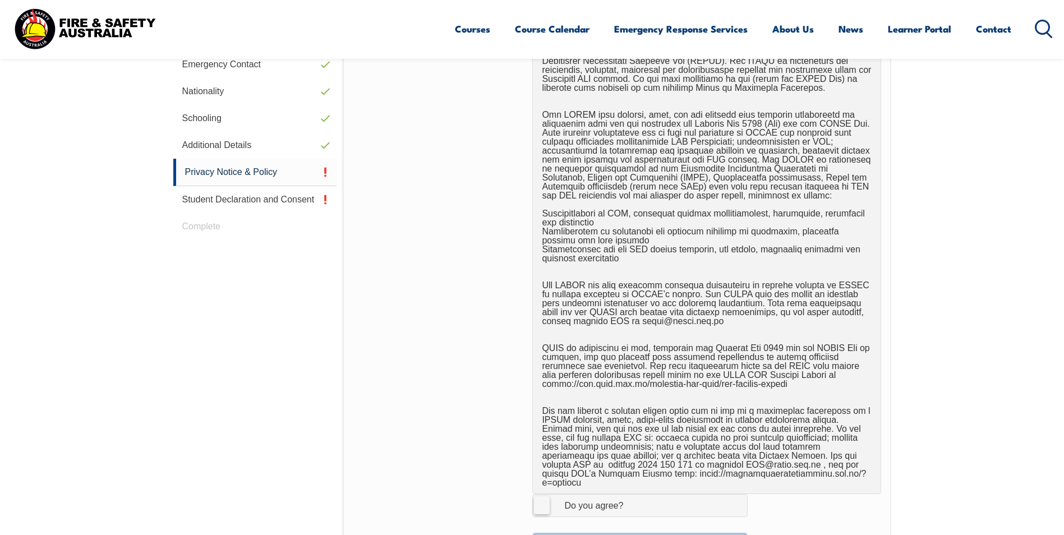
scroll to position [474, 0]
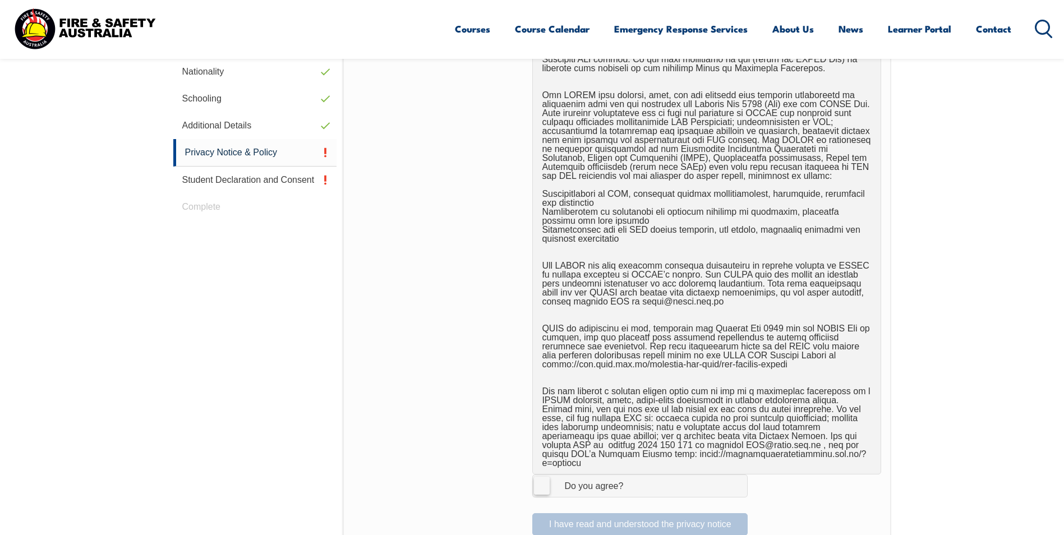
click at [546, 486] on label "I Agree Do you agree?" at bounding box center [639, 485] width 215 height 22
click at [632, 486] on input "I Agree Do you agree?" at bounding box center [641, 485] width 19 height 21
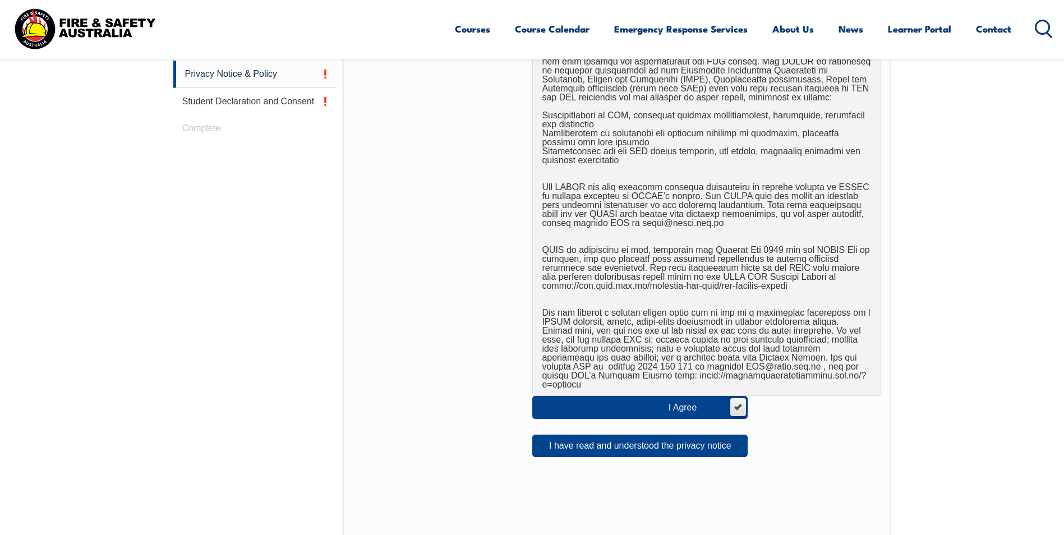
scroll to position [586, 0]
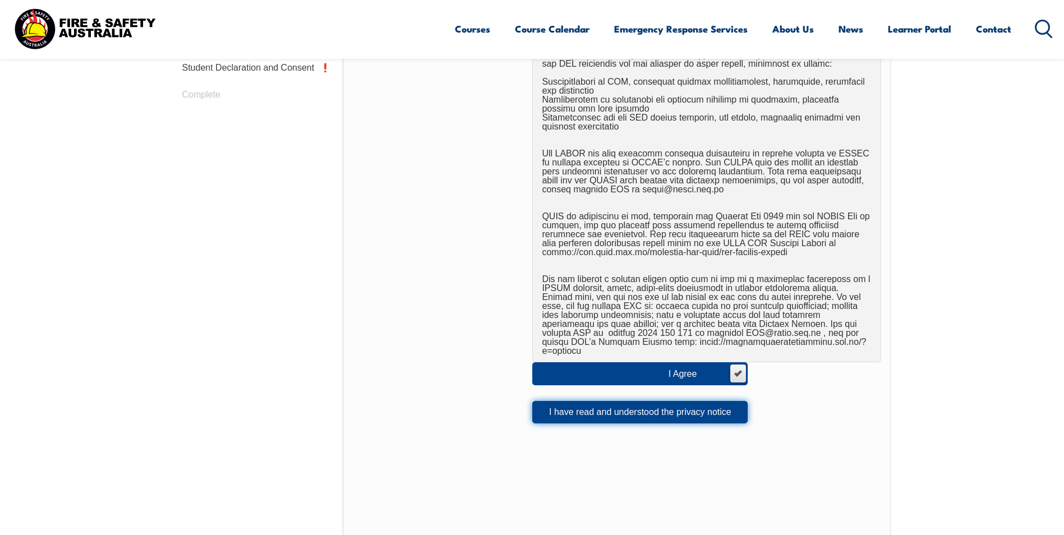
click at [614, 402] on button "I have read and understood the privacy notice" at bounding box center [639, 412] width 215 height 22
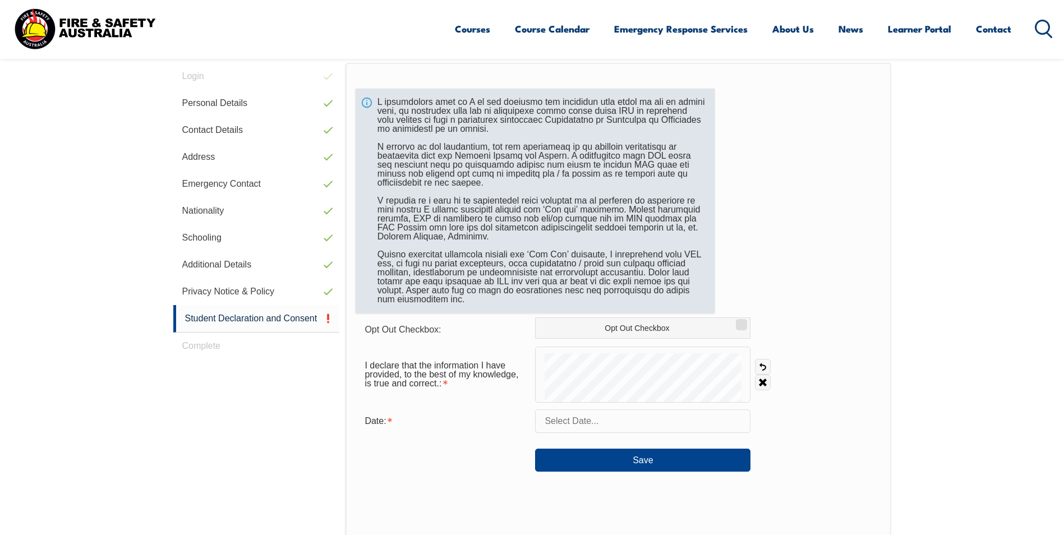
scroll to position [362, 0]
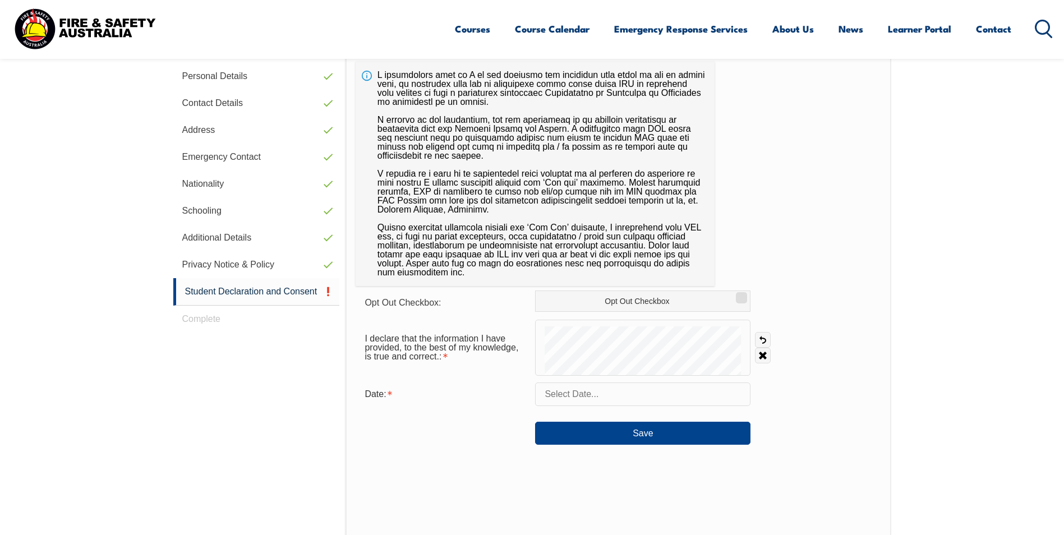
click at [653, 377] on form "Opt Out Checkbox: Opt Out Checkbox I declare that the information I have provid…" at bounding box center [618, 368] width 525 height 154
click at [762, 342] on link "Undo" at bounding box center [763, 340] width 16 height 16
click at [763, 340] on link "Undo" at bounding box center [763, 340] width 16 height 16
click at [583, 395] on input "text" at bounding box center [642, 394] width 215 height 24
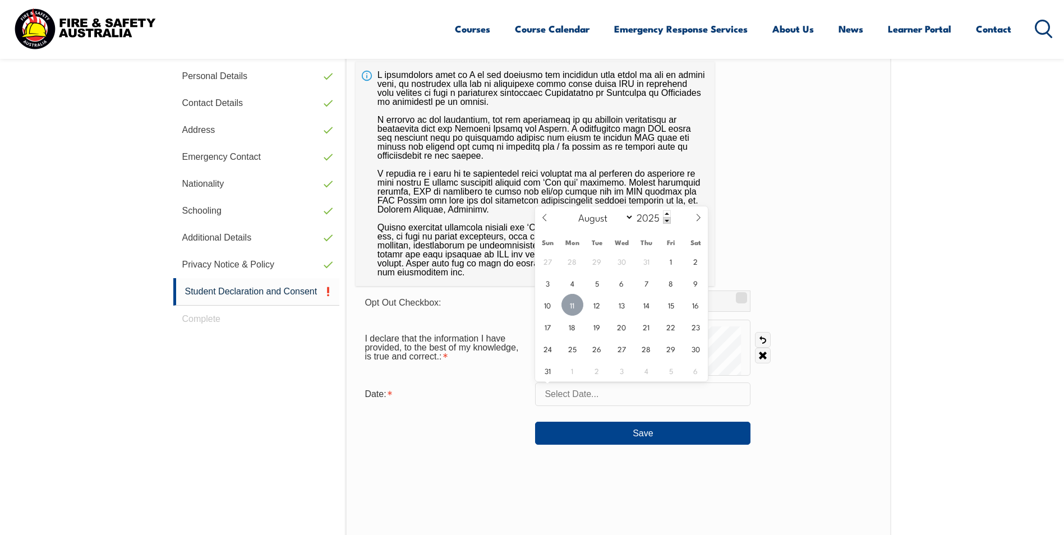
click at [571, 312] on span "11" at bounding box center [572, 305] width 22 height 22
type input "[DATE]"
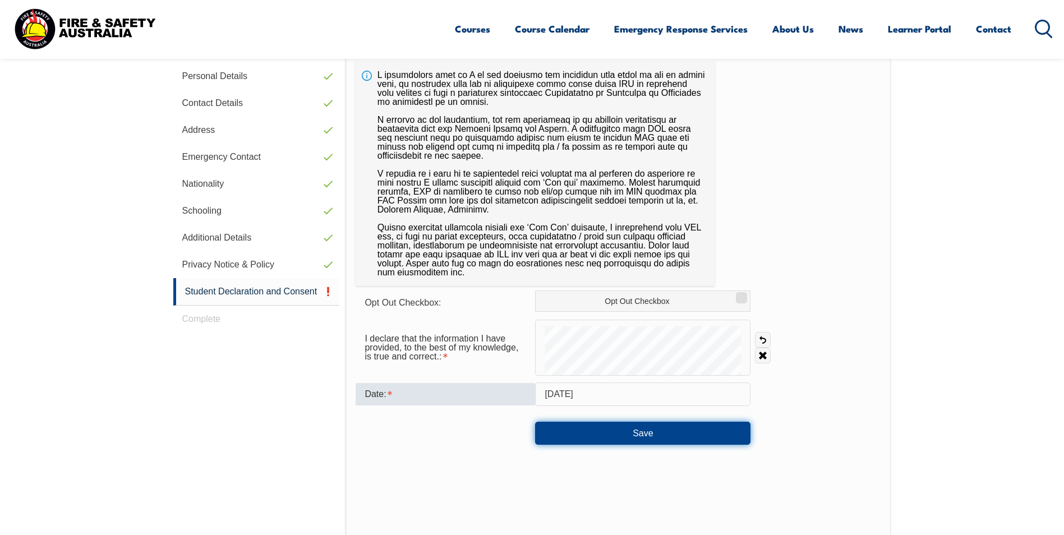
click at [569, 431] on button "Save" at bounding box center [642, 433] width 215 height 22
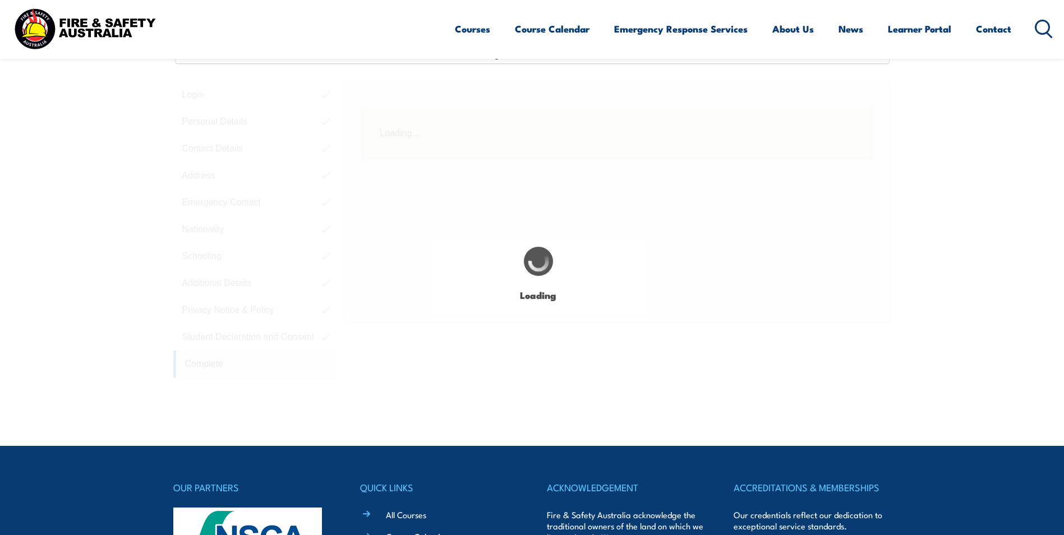
scroll to position [306, 0]
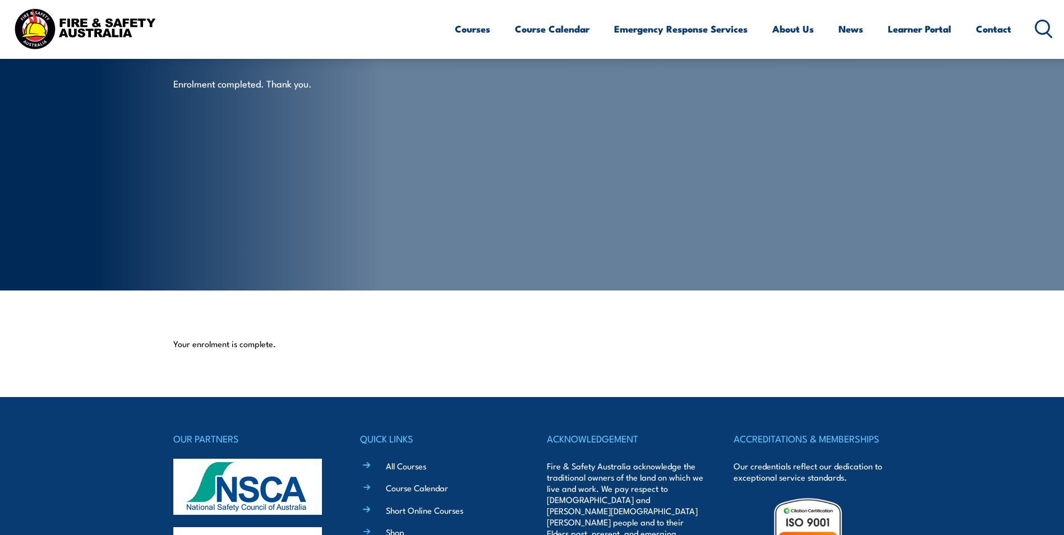
scroll to position [26, 0]
